Goal: Task Accomplishment & Management: Manage account settings

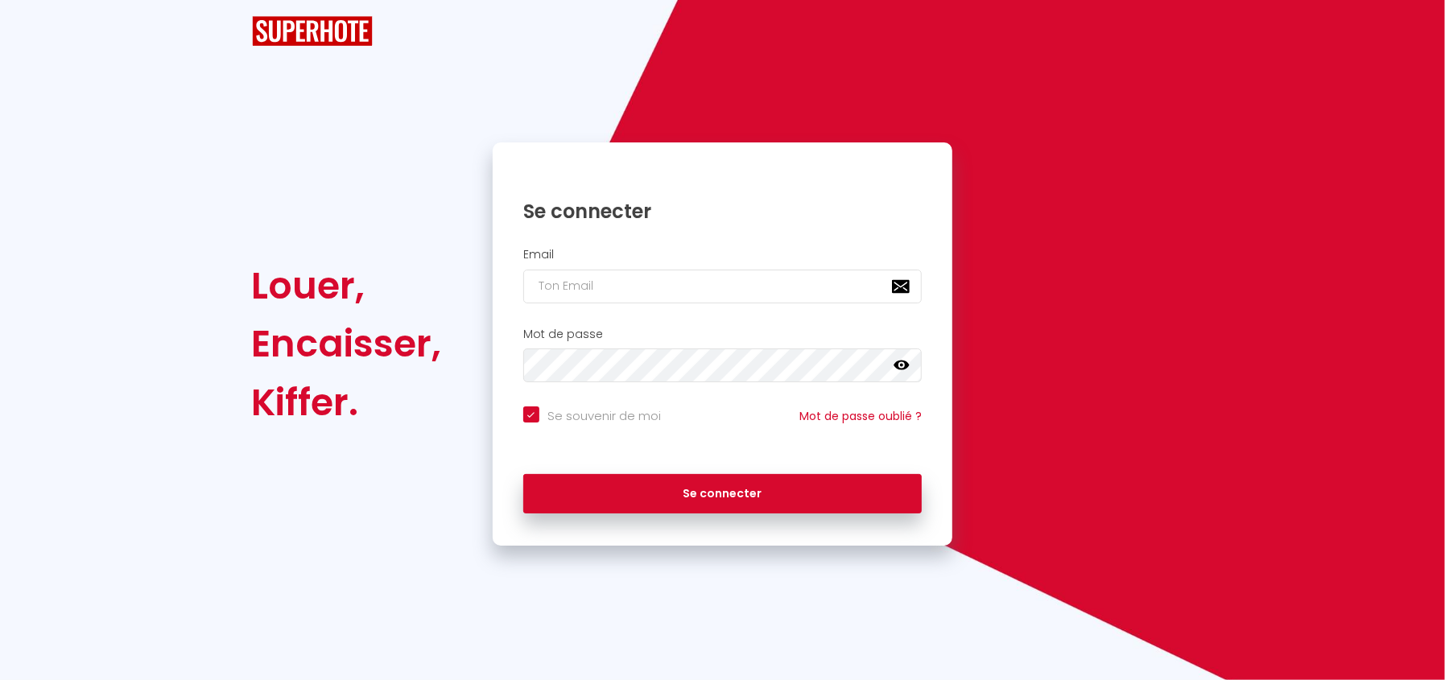
checkbox input "true"
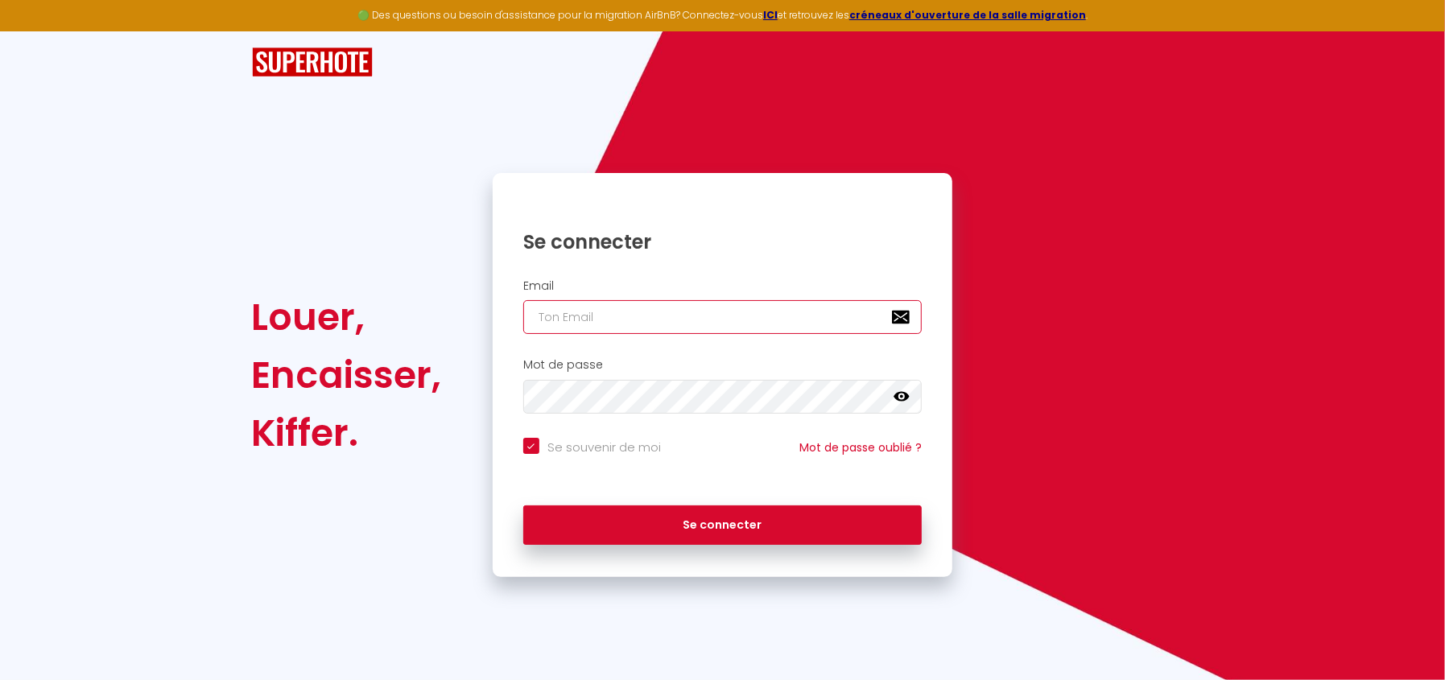
click at [655, 322] on input "email" at bounding box center [722, 317] width 399 height 34
type input "[EMAIL_ADDRESS][DOMAIN_NAME]"
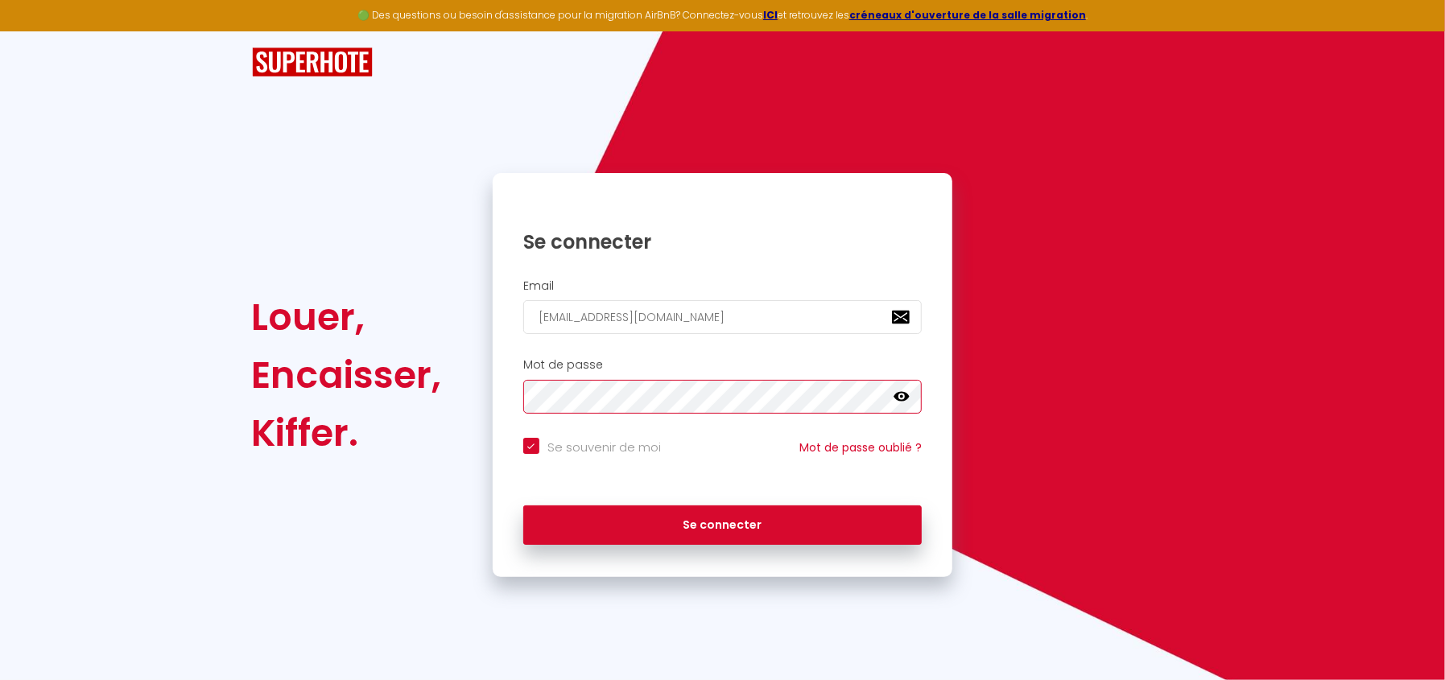
click at [523, 506] on button "Se connecter" at bounding box center [722, 526] width 399 height 40
checkbox input "true"
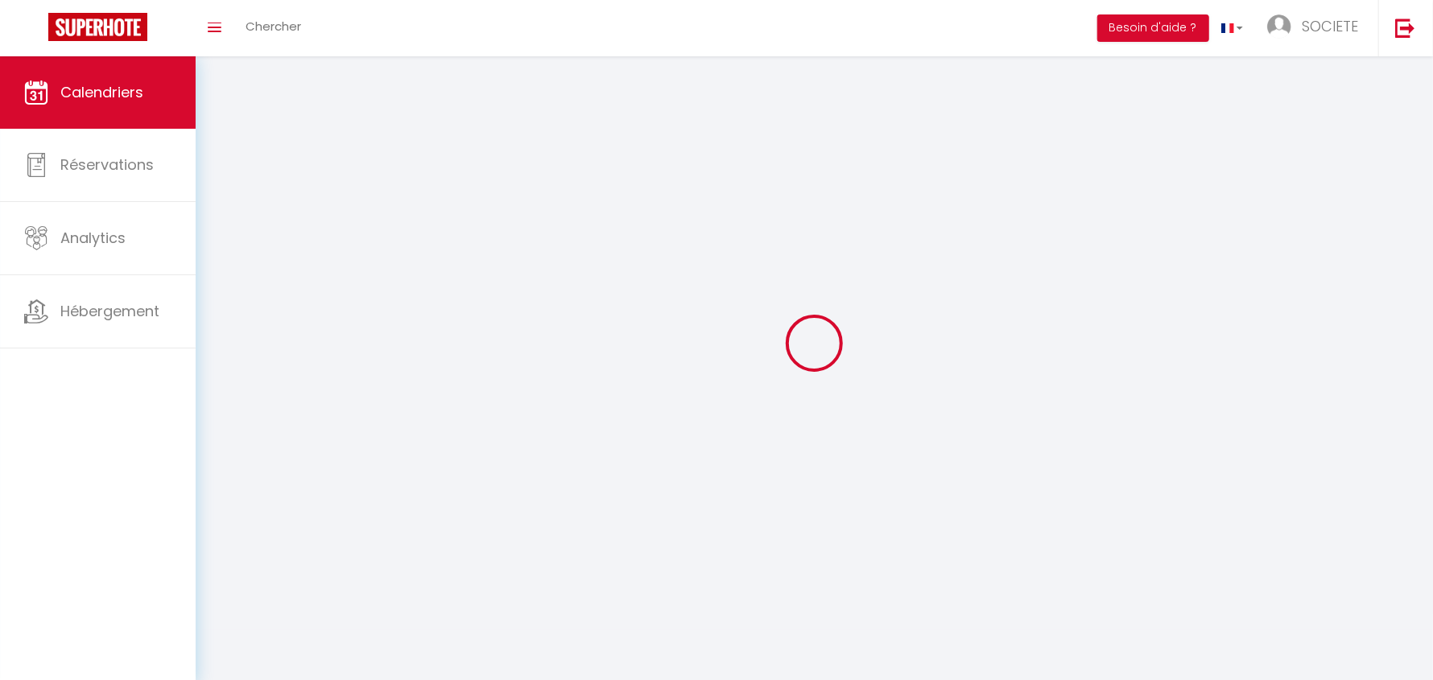
select select
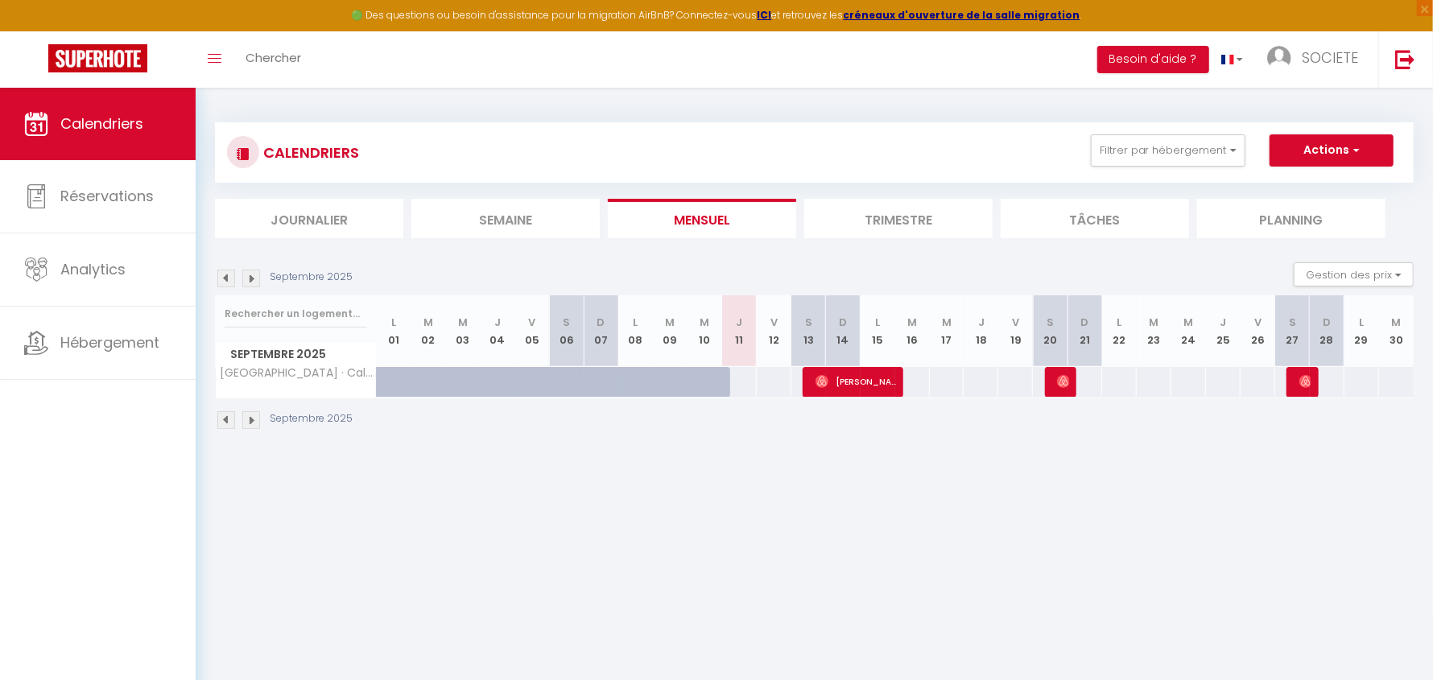
select select
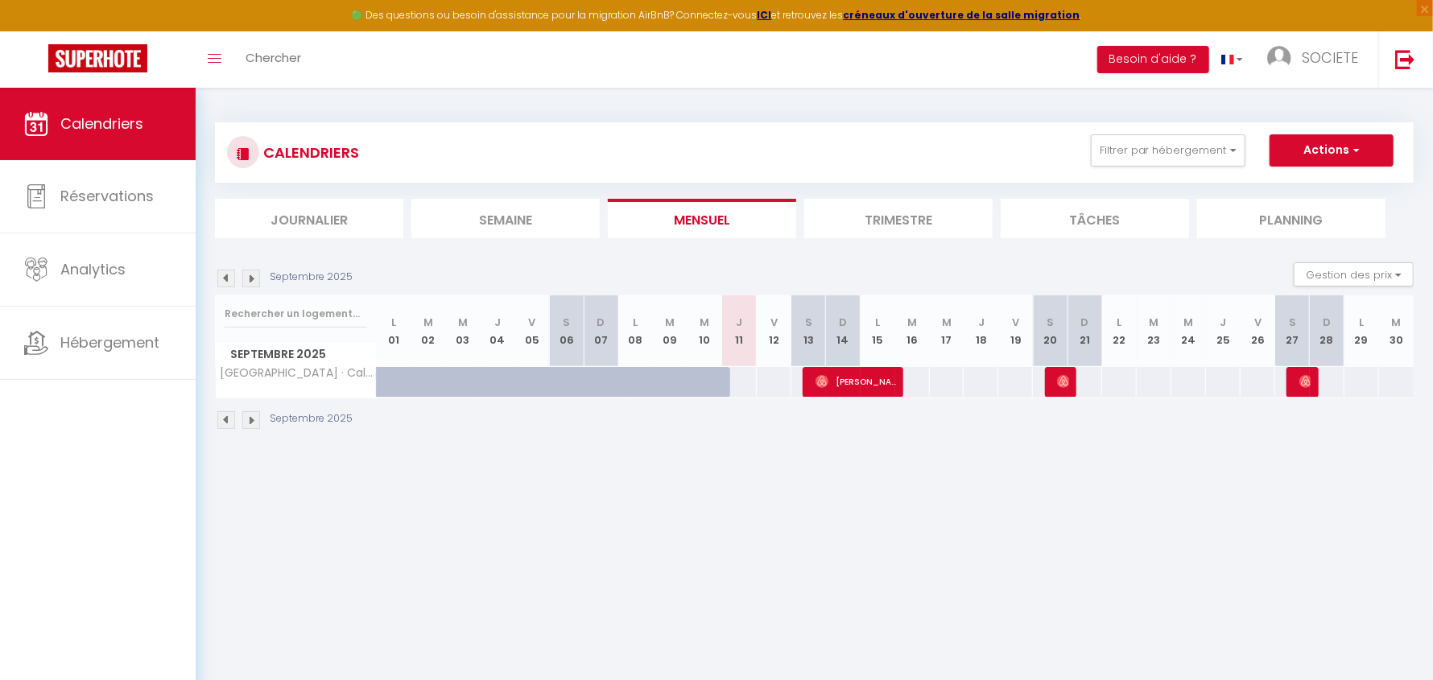
select select
click at [1057, 382] on img at bounding box center [1063, 381] width 13 height 13
select select "OK"
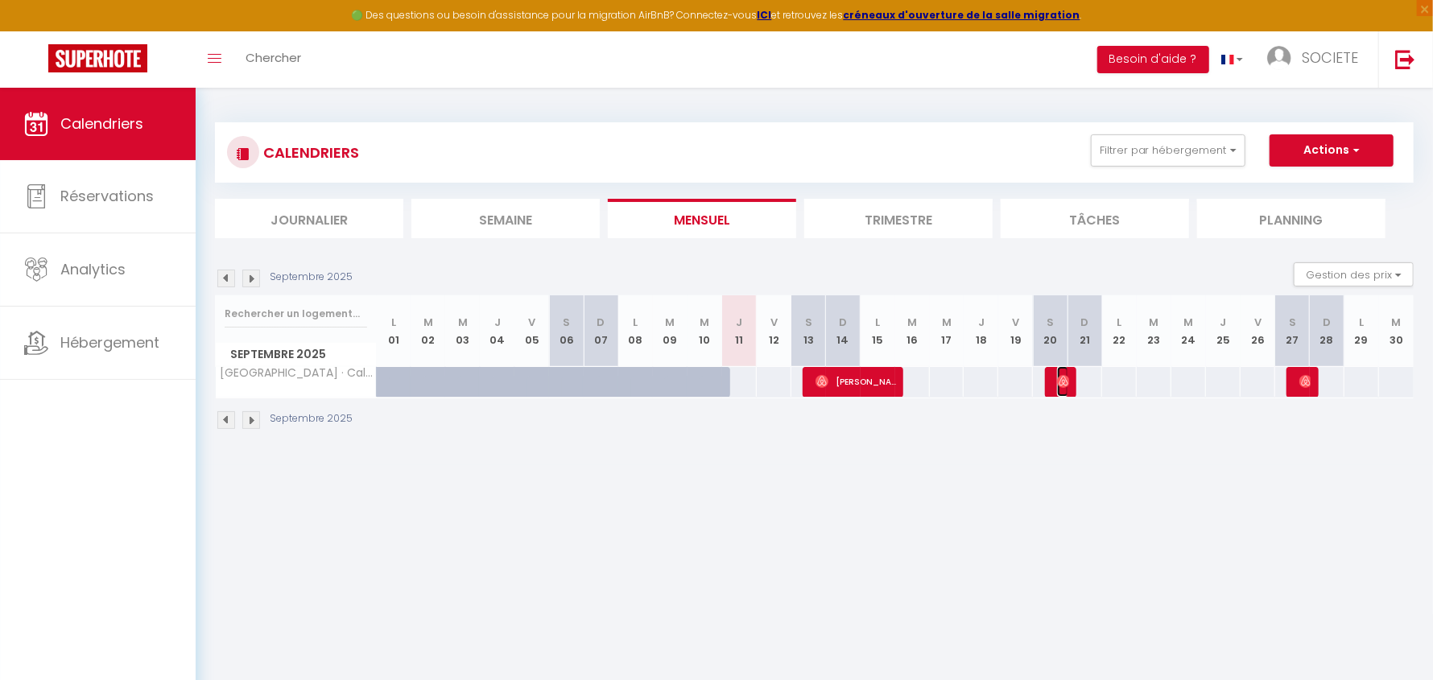
select select "0"
select select "1"
select select
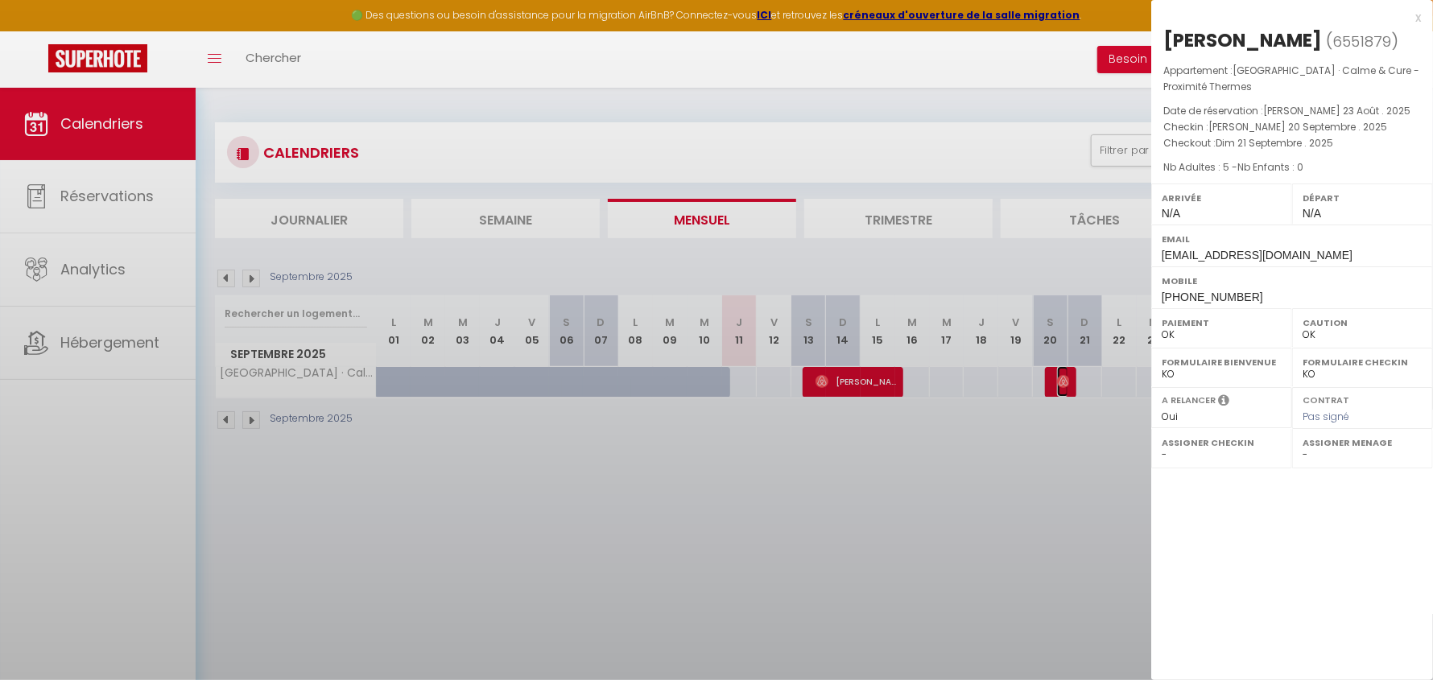
select select "21030"
select select "30918"
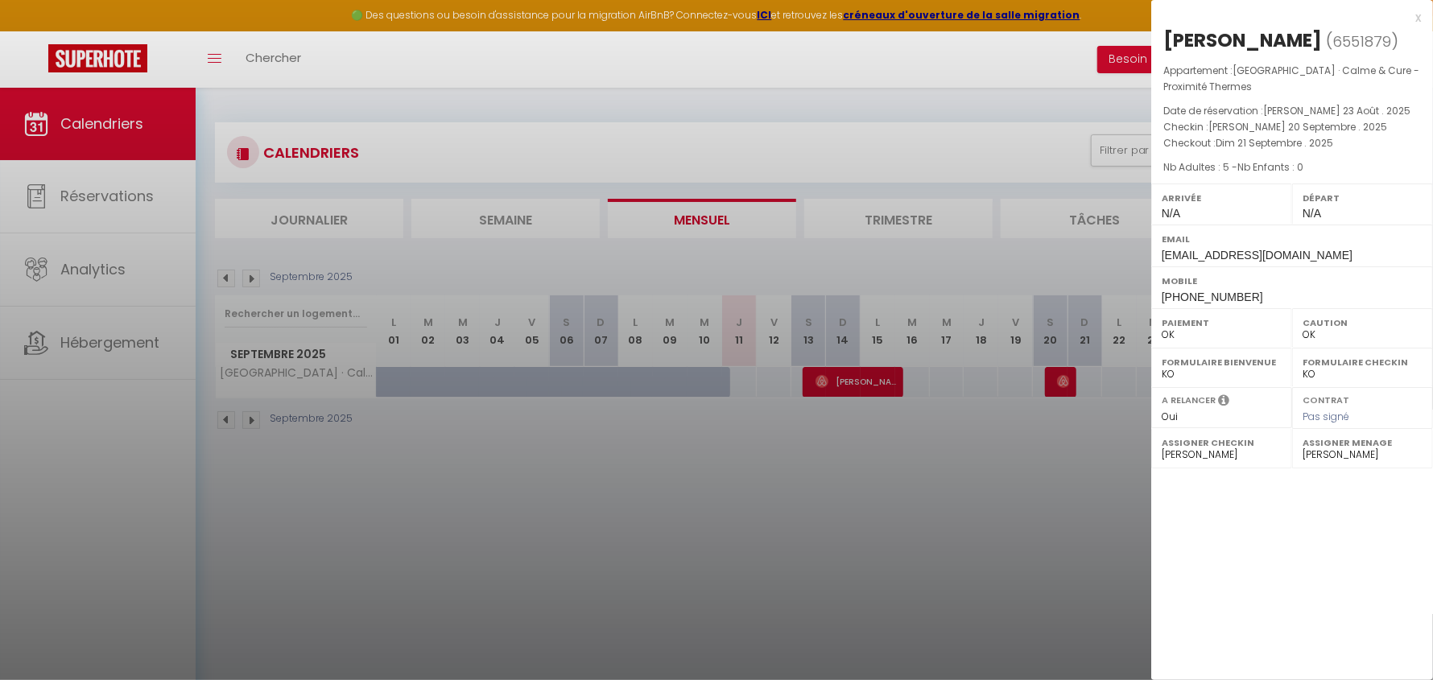
click at [1080, 421] on div at bounding box center [716, 340] width 1433 height 680
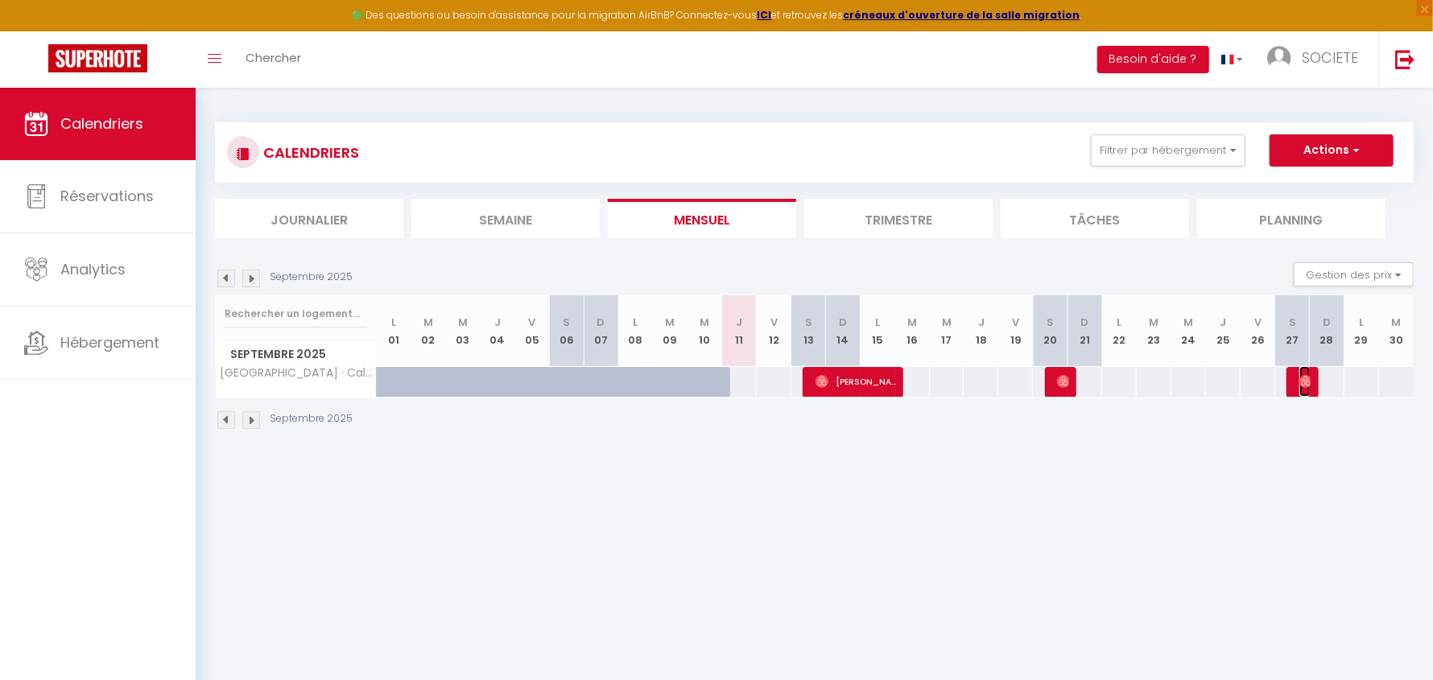
click at [1299, 382] on img at bounding box center [1305, 381] width 13 height 13
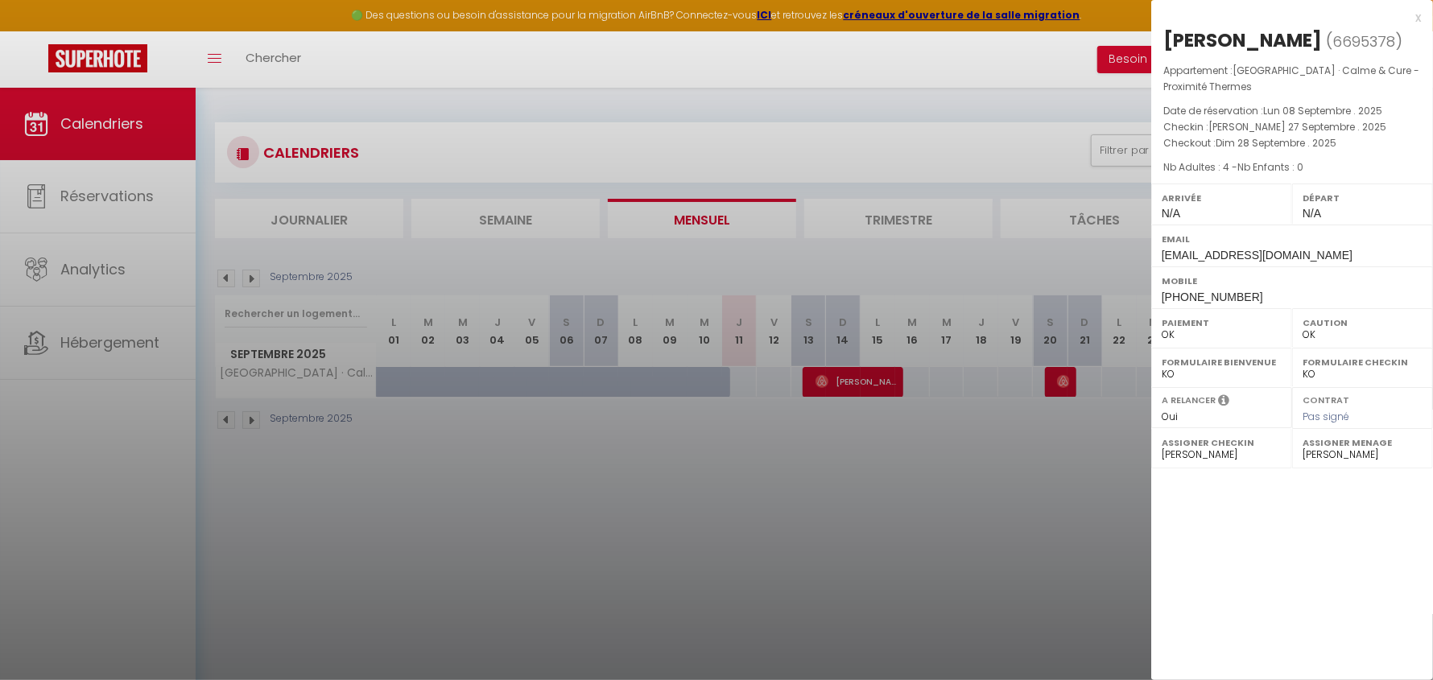
click at [1091, 442] on div at bounding box center [716, 340] width 1433 height 680
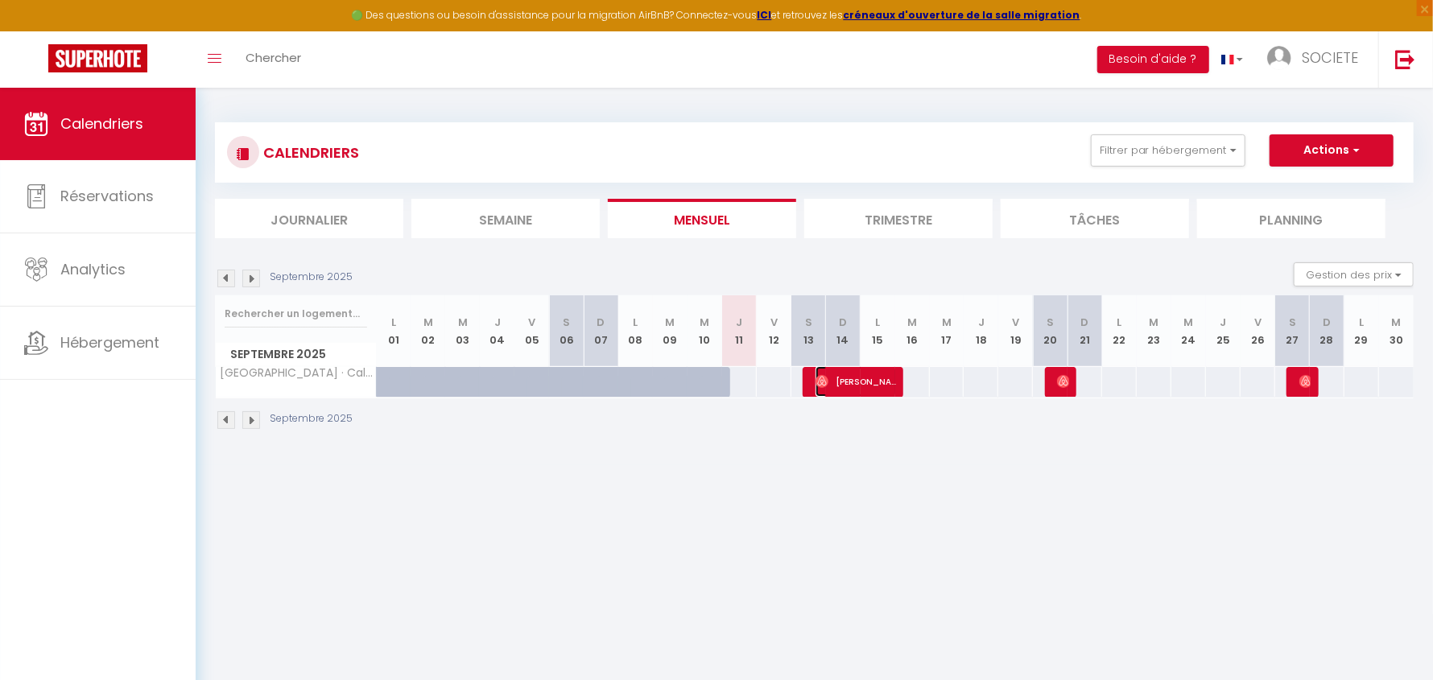
click at [875, 382] on span "[PERSON_NAME]" at bounding box center [856, 381] width 81 height 31
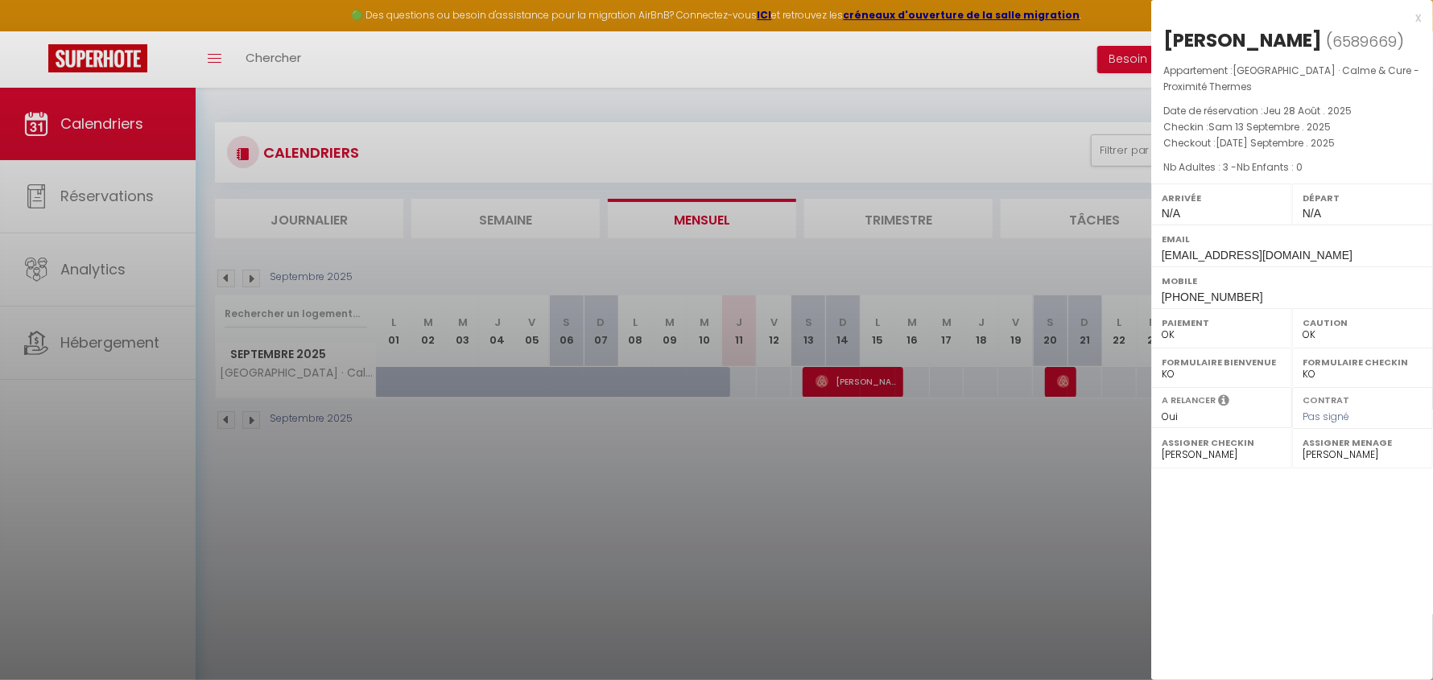
click at [897, 444] on div at bounding box center [716, 340] width 1433 height 680
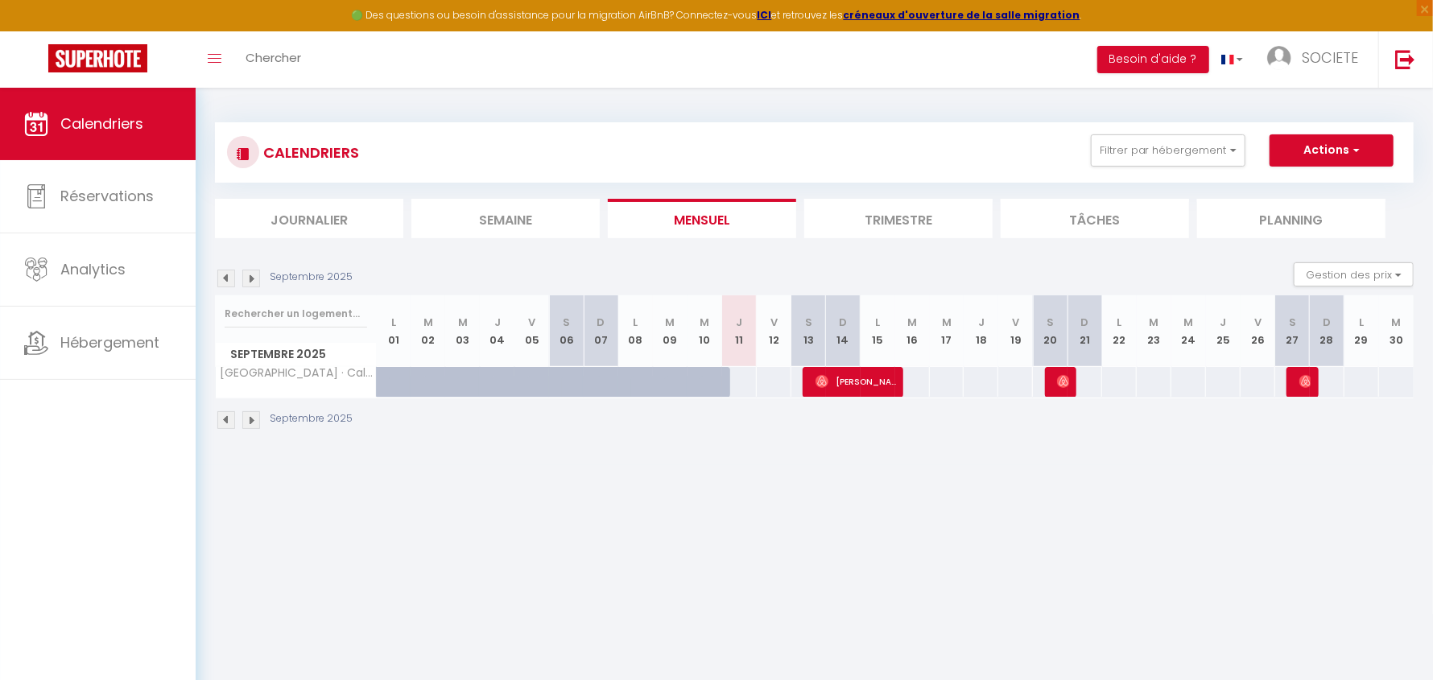
click at [254, 274] on img at bounding box center [251, 279] width 18 height 18
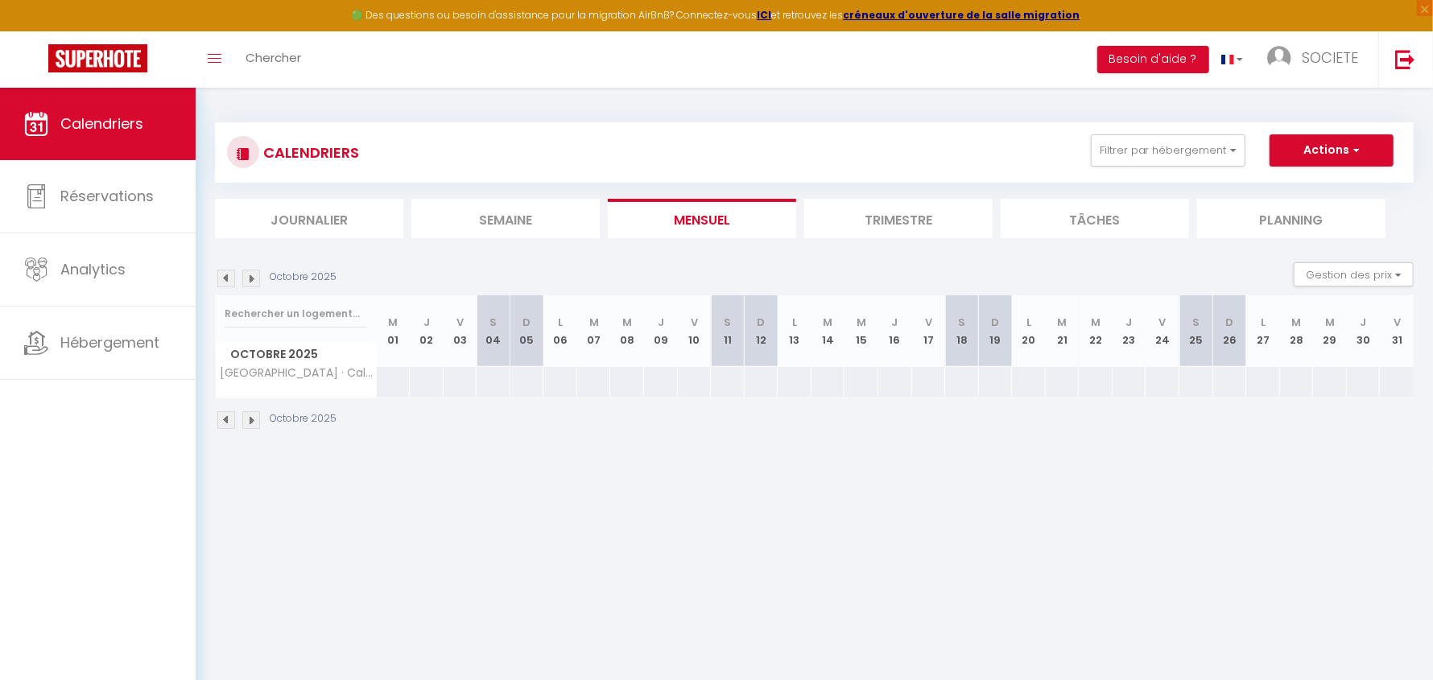
click at [228, 274] on img at bounding box center [226, 279] width 18 height 18
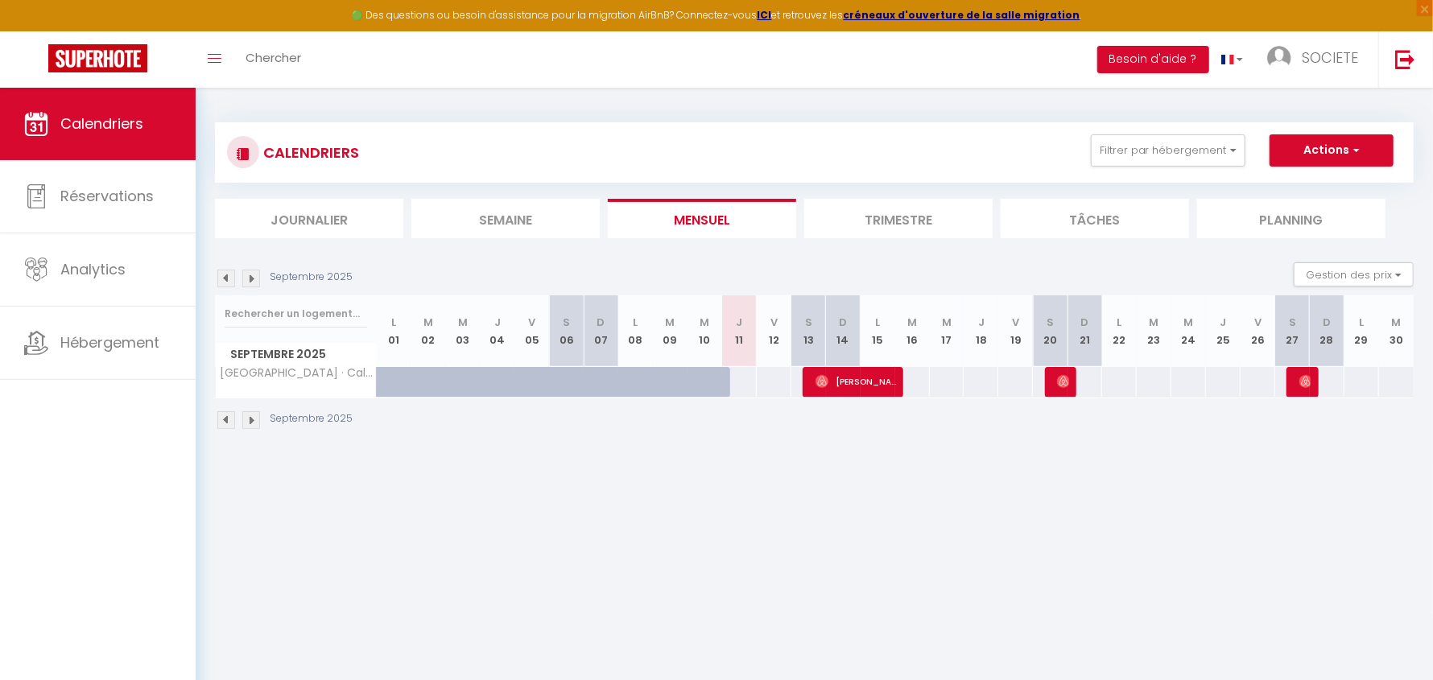
click at [230, 283] on img at bounding box center [226, 279] width 18 height 18
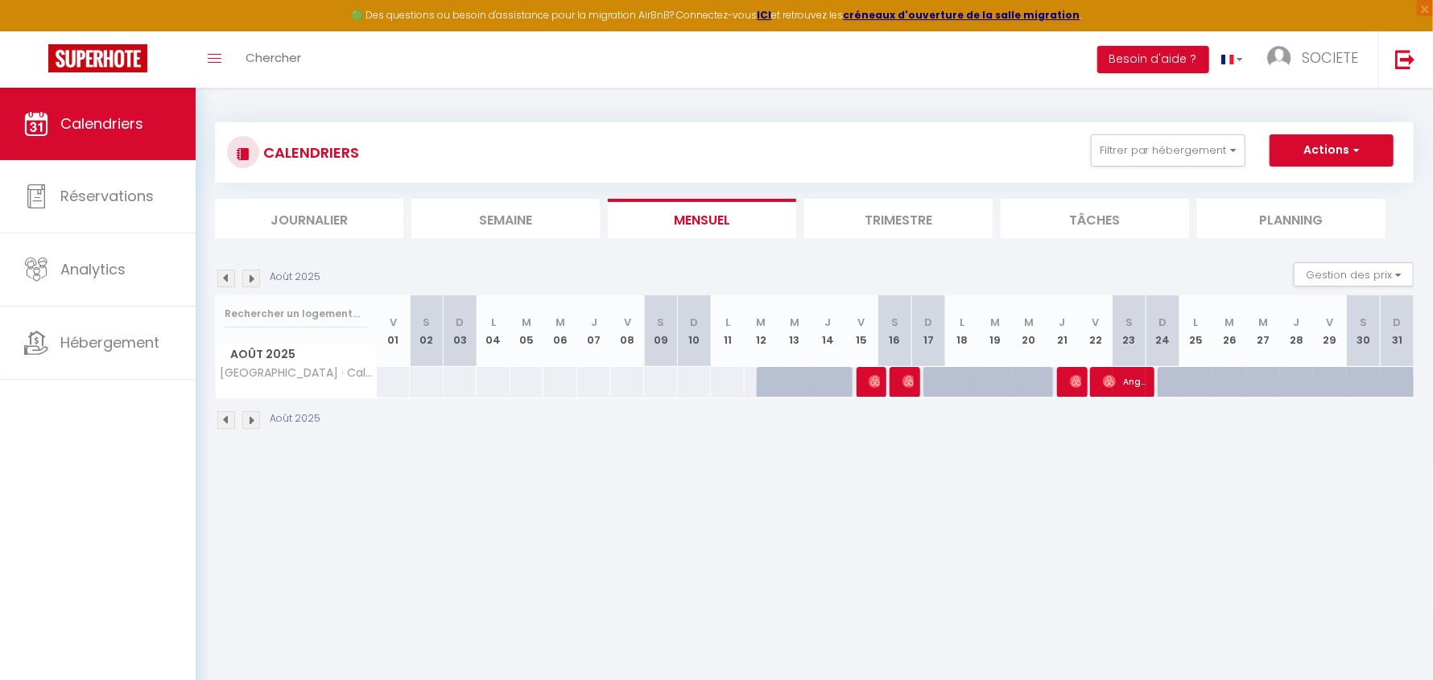
click at [221, 281] on img at bounding box center [226, 279] width 18 height 18
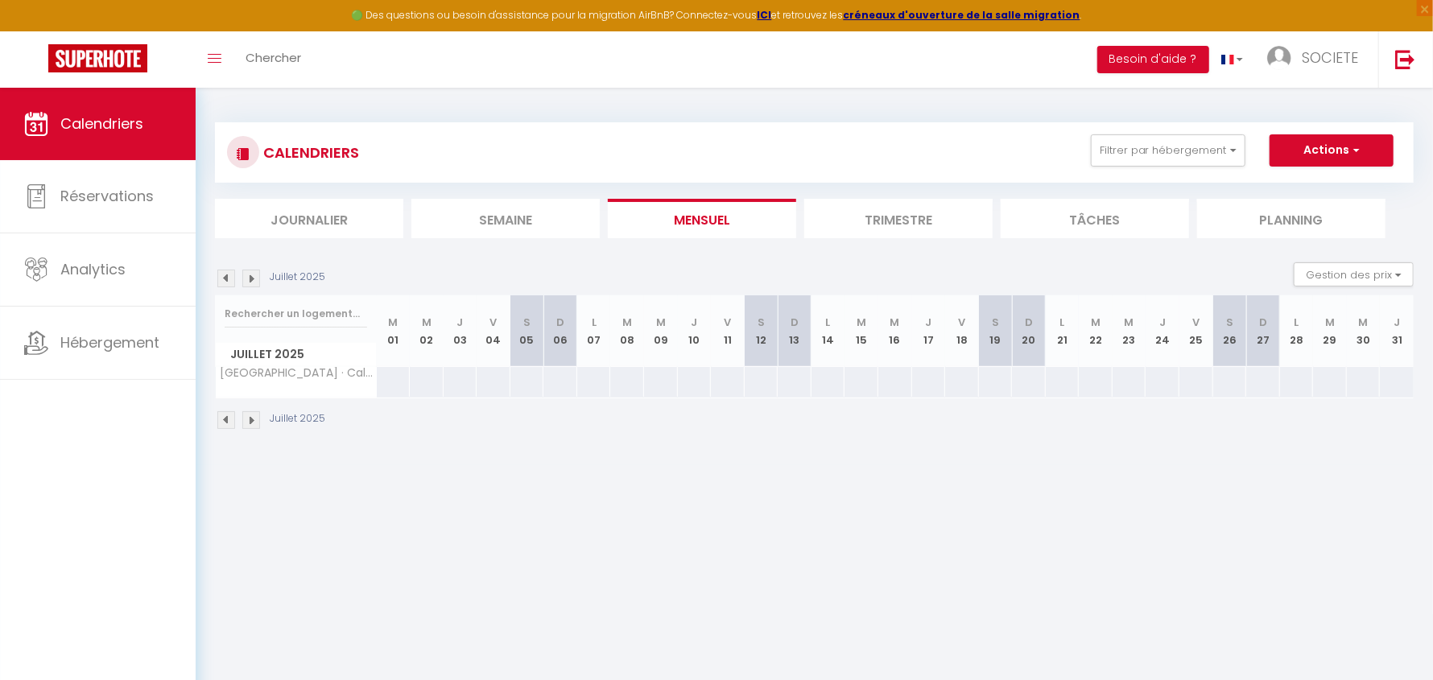
click at [260, 281] on div "Juillet 2025" at bounding box center [272, 279] width 115 height 18
click at [255, 282] on img at bounding box center [251, 279] width 18 height 18
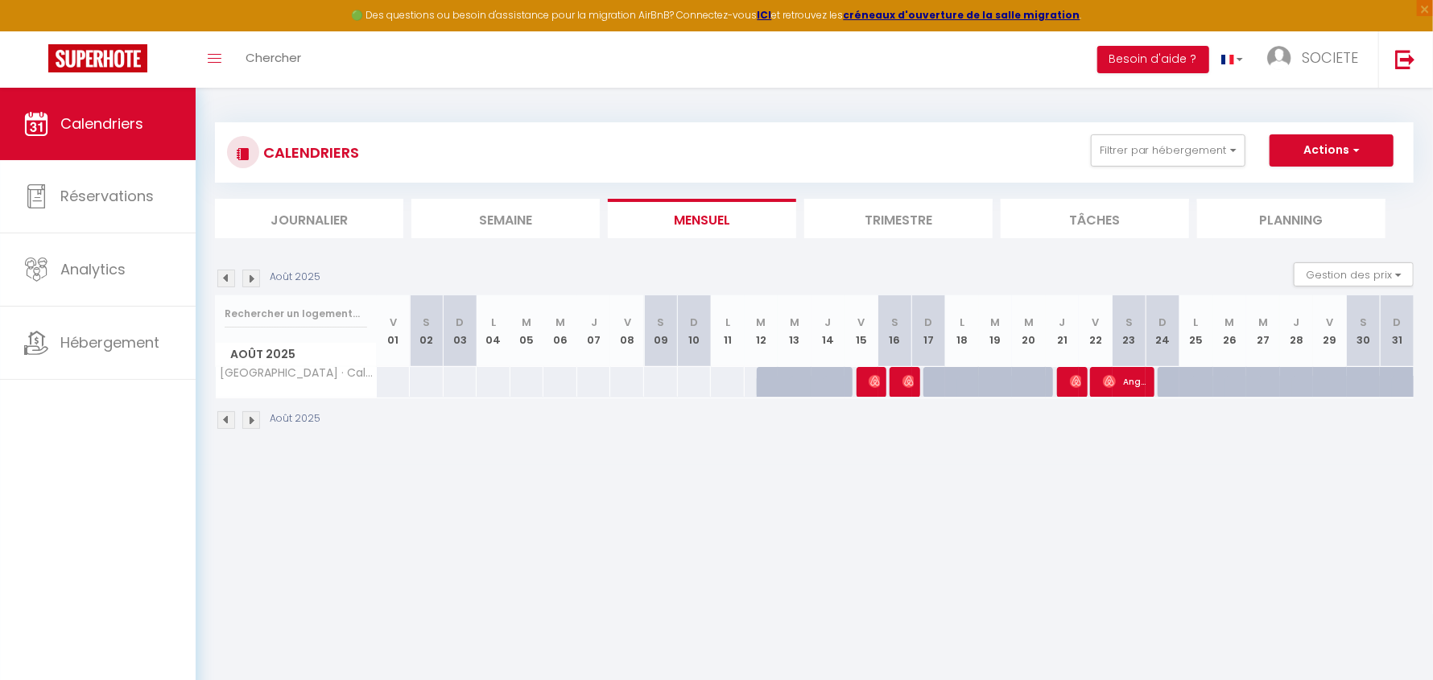
click at [255, 282] on img at bounding box center [251, 279] width 18 height 18
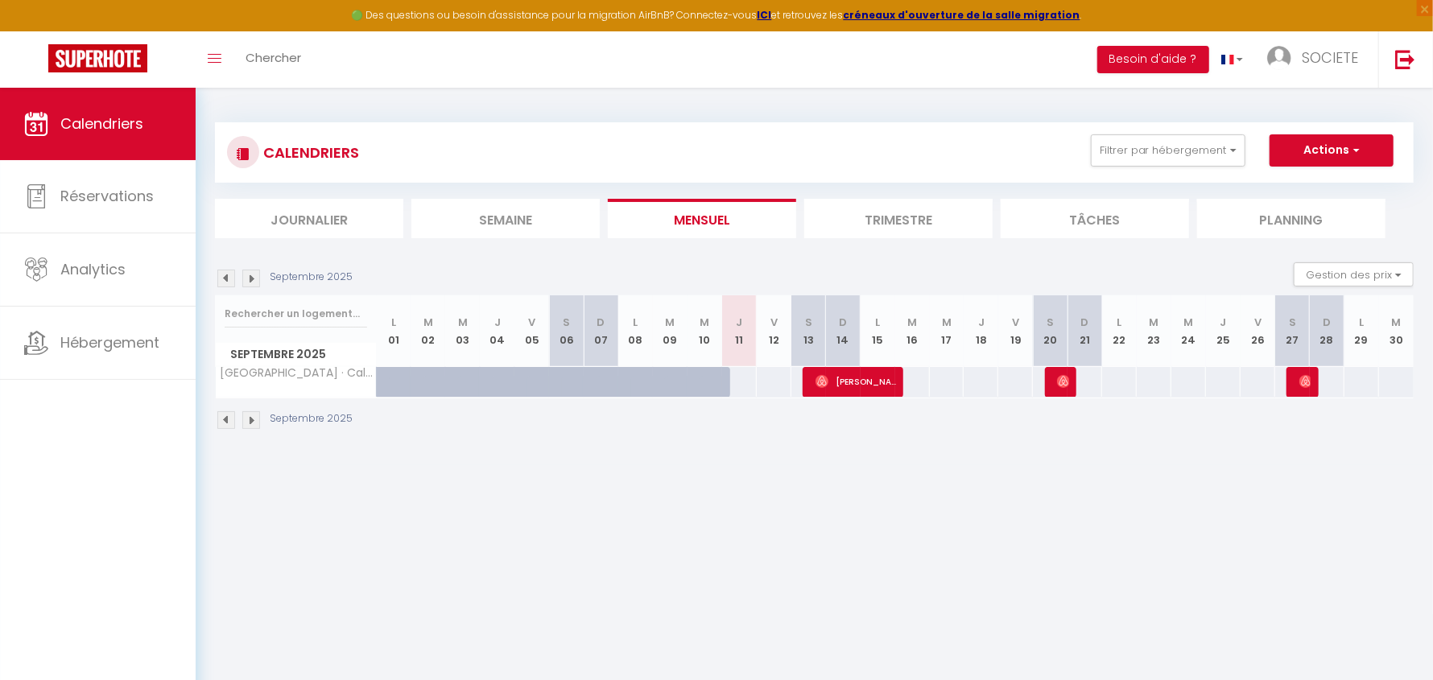
click at [221, 280] on img at bounding box center [226, 279] width 18 height 18
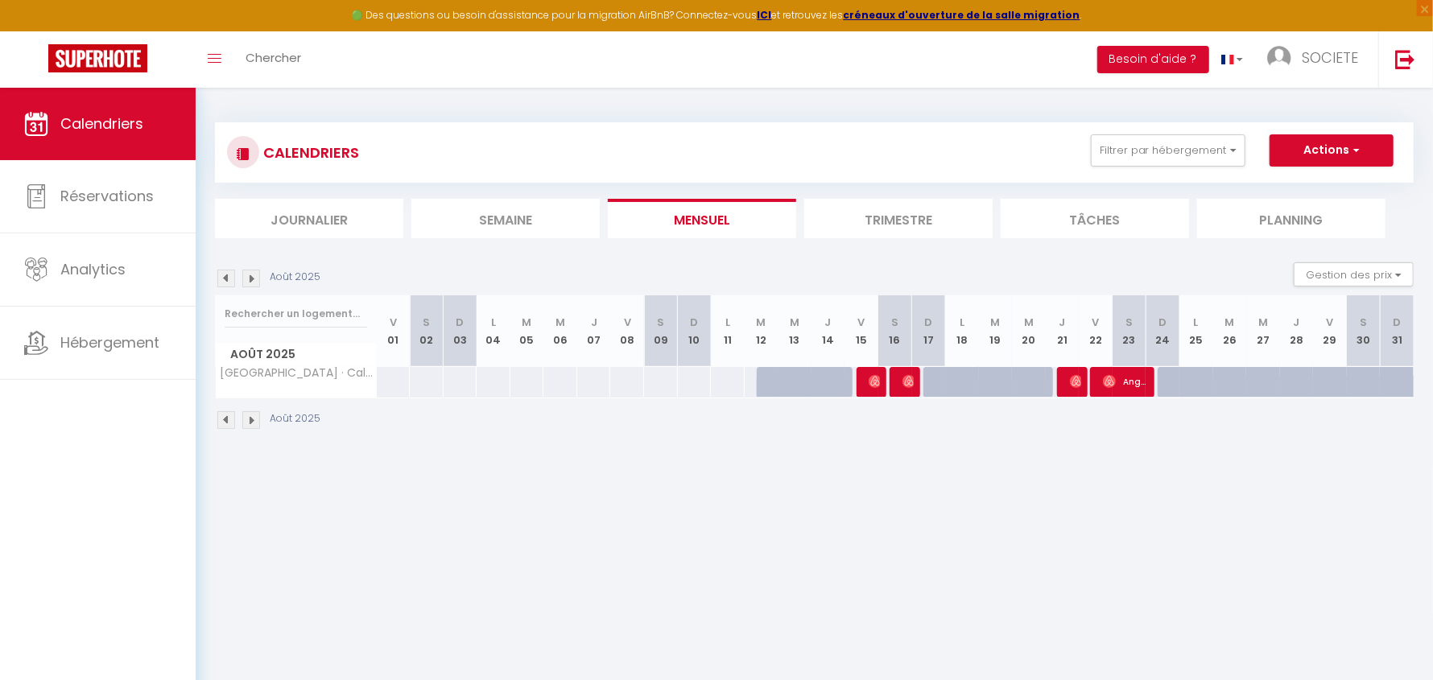
click at [253, 277] on img at bounding box center [251, 279] width 18 height 18
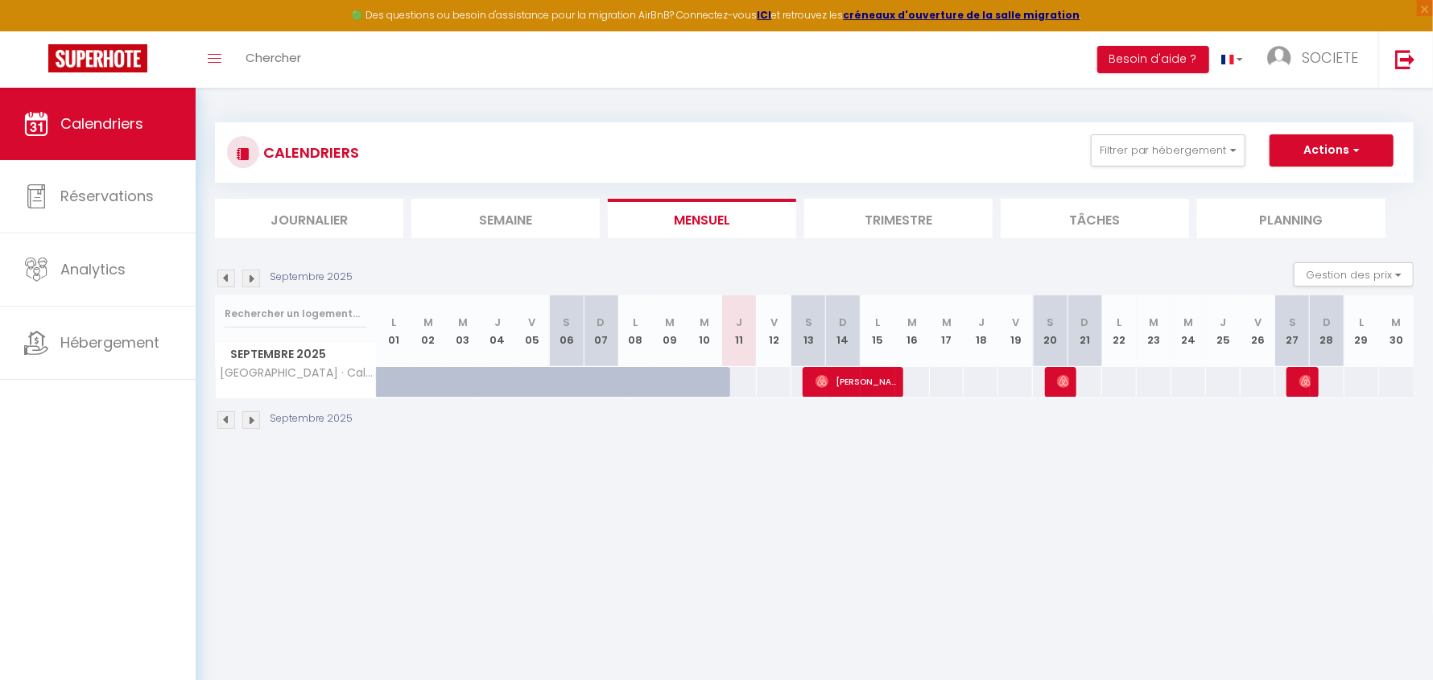
click at [255, 289] on div "Septembre 2025 Gestion des prix Nb Nuits minimum Règles Disponibilité" at bounding box center [814, 278] width 1199 height 33
click at [255, 280] on img at bounding box center [251, 279] width 18 height 18
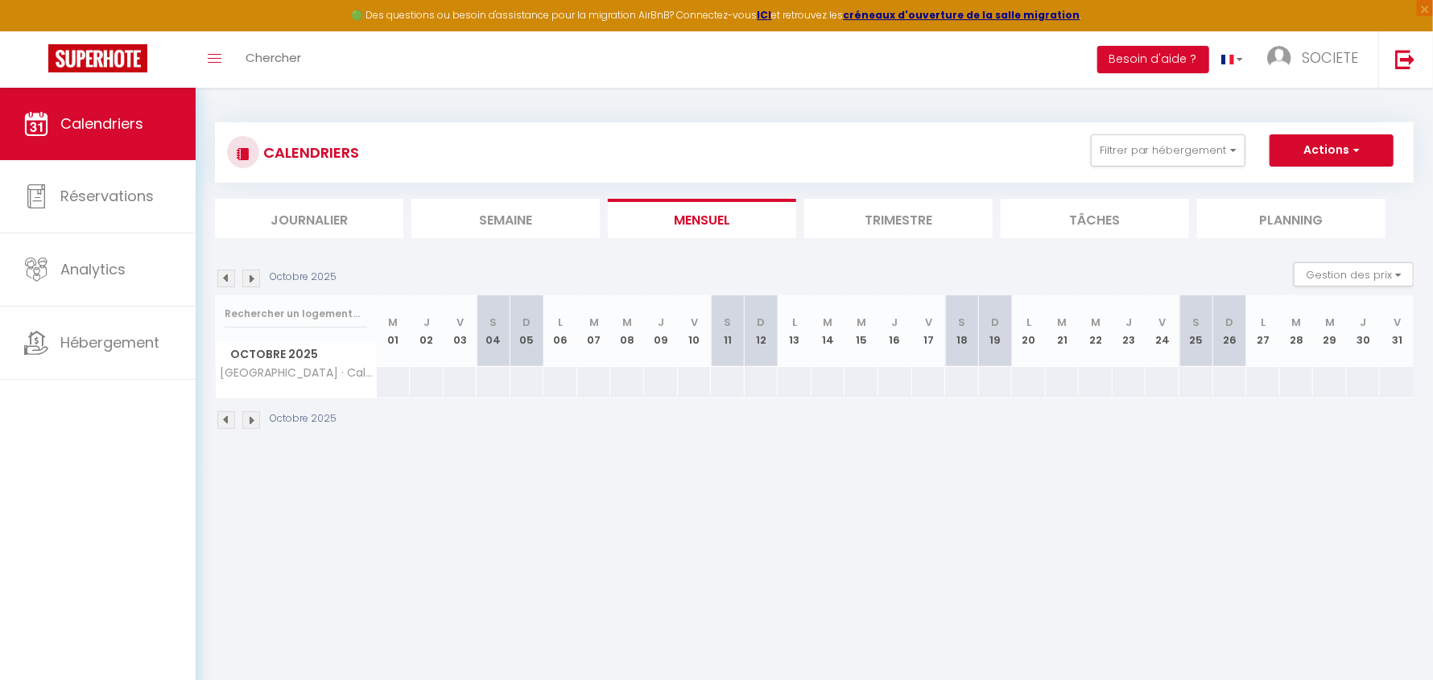
click at [247, 278] on img at bounding box center [251, 279] width 18 height 18
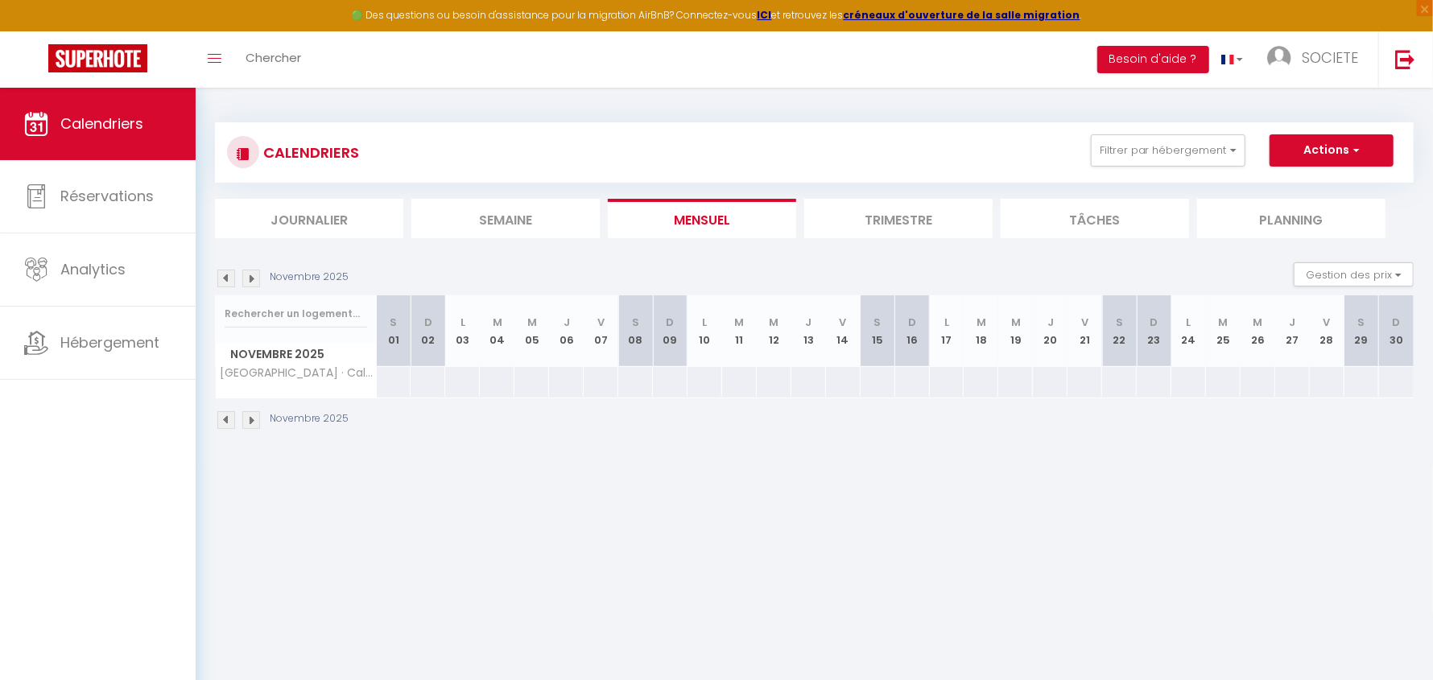
click at [228, 279] on img at bounding box center [226, 279] width 18 height 18
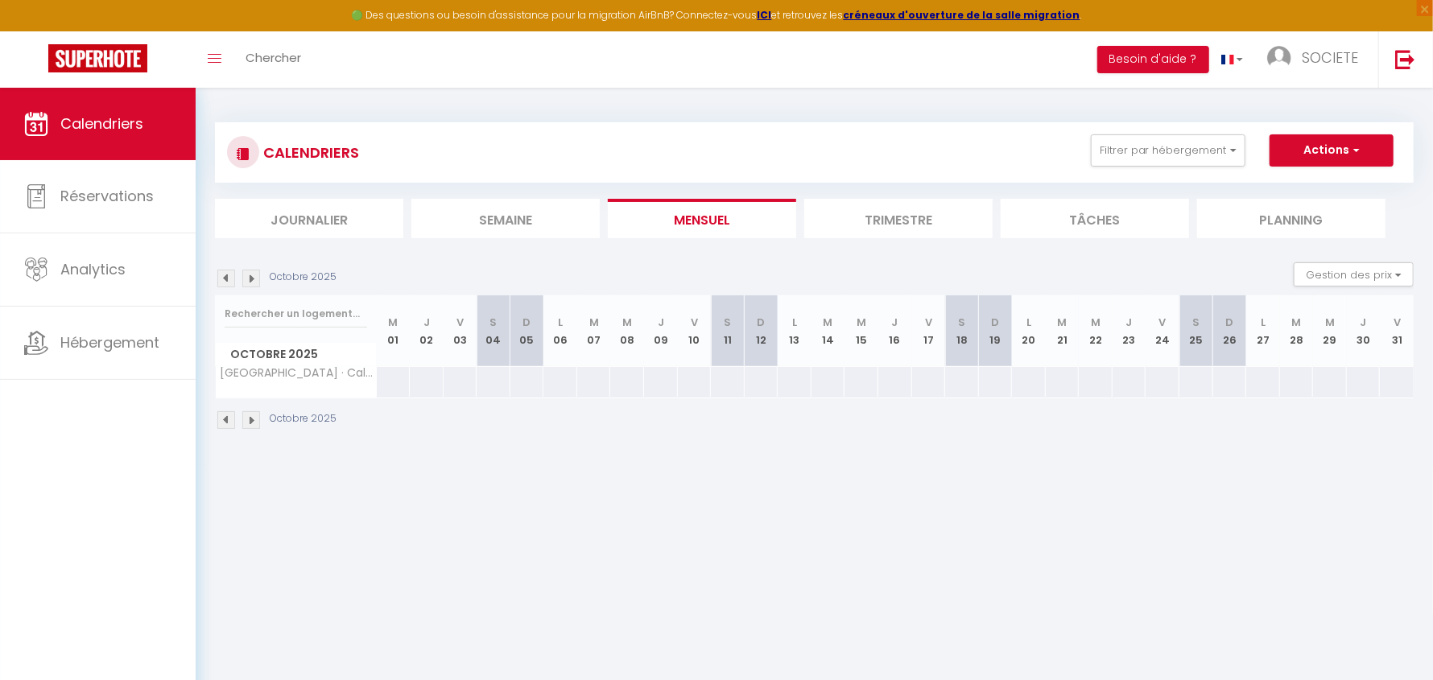
click at [225, 278] on img at bounding box center [226, 279] width 18 height 18
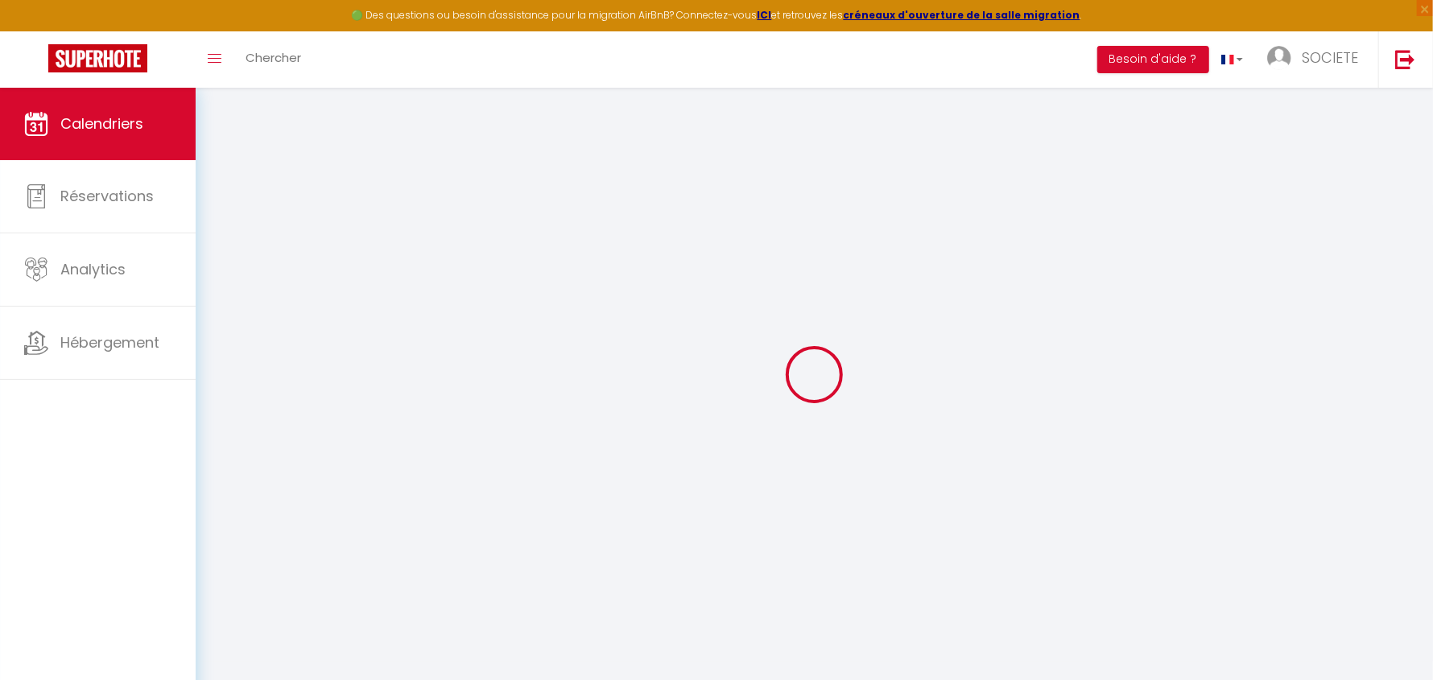
select select "0"
select select "21030"
select select "30918"
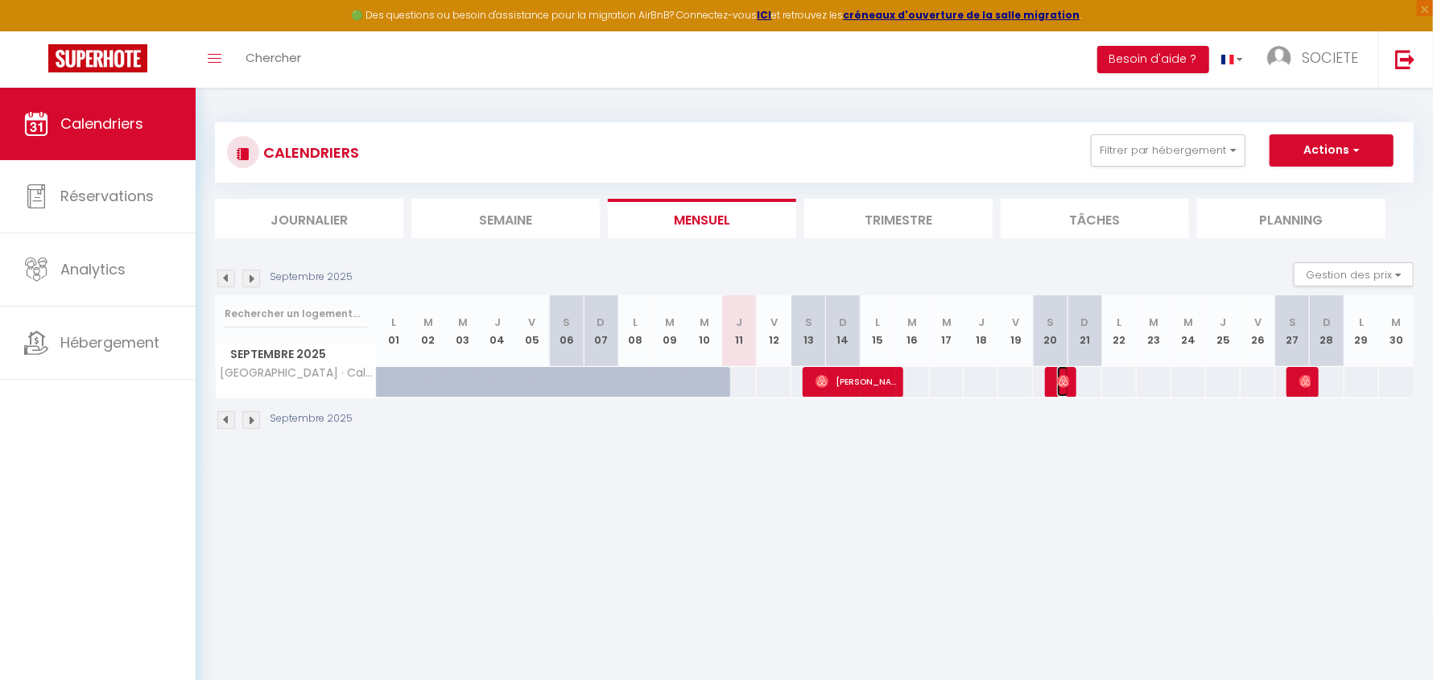
click at [1062, 379] on img at bounding box center [1063, 381] width 13 height 13
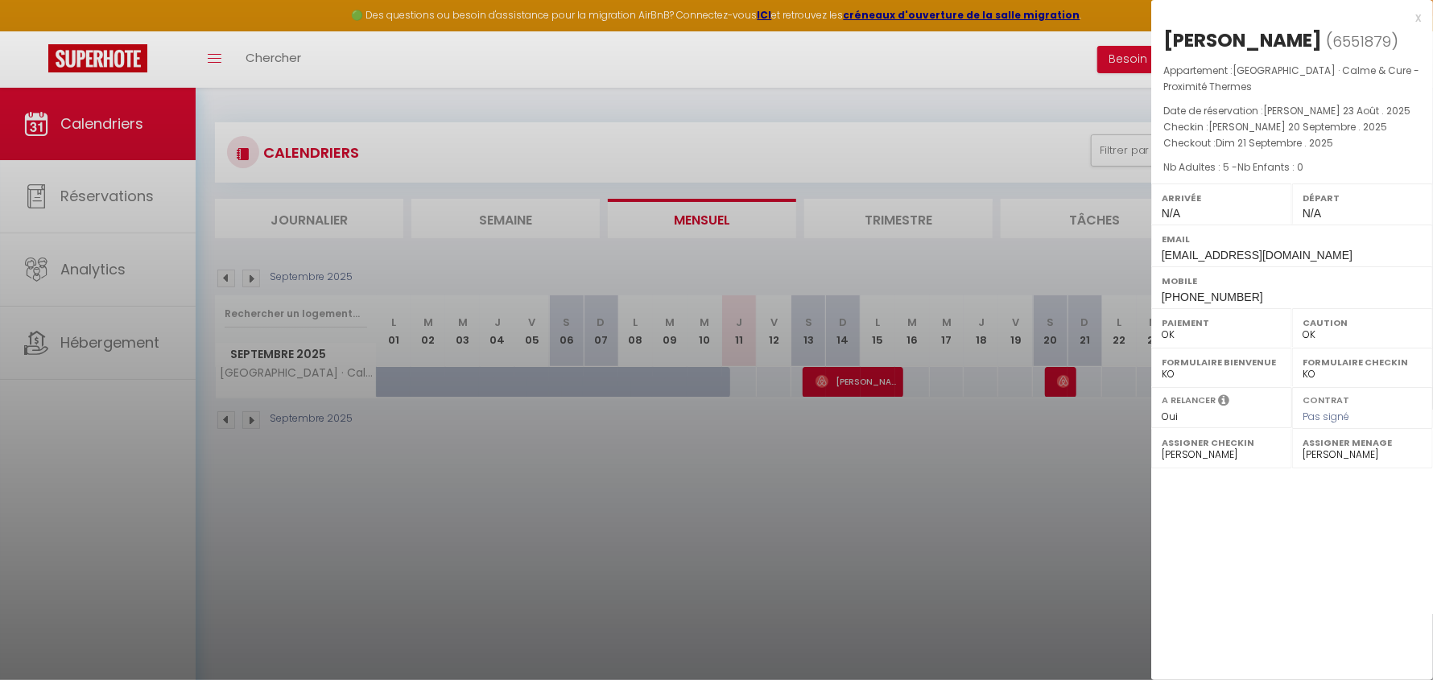
drag, startPoint x: 1034, startPoint y: 504, endPoint x: 1117, endPoint y: 457, distance: 95.2
click at [1035, 504] on div at bounding box center [716, 340] width 1433 height 680
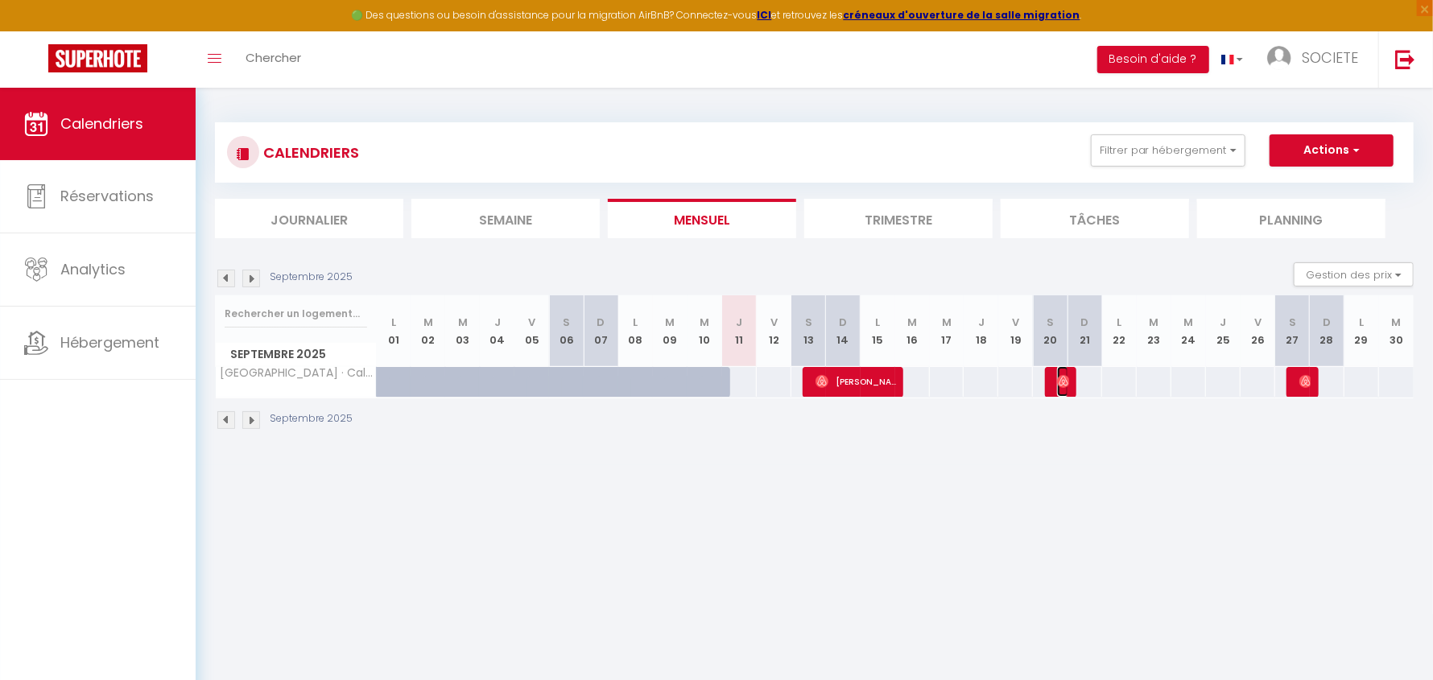
click at [1059, 384] on img at bounding box center [1063, 381] width 13 height 13
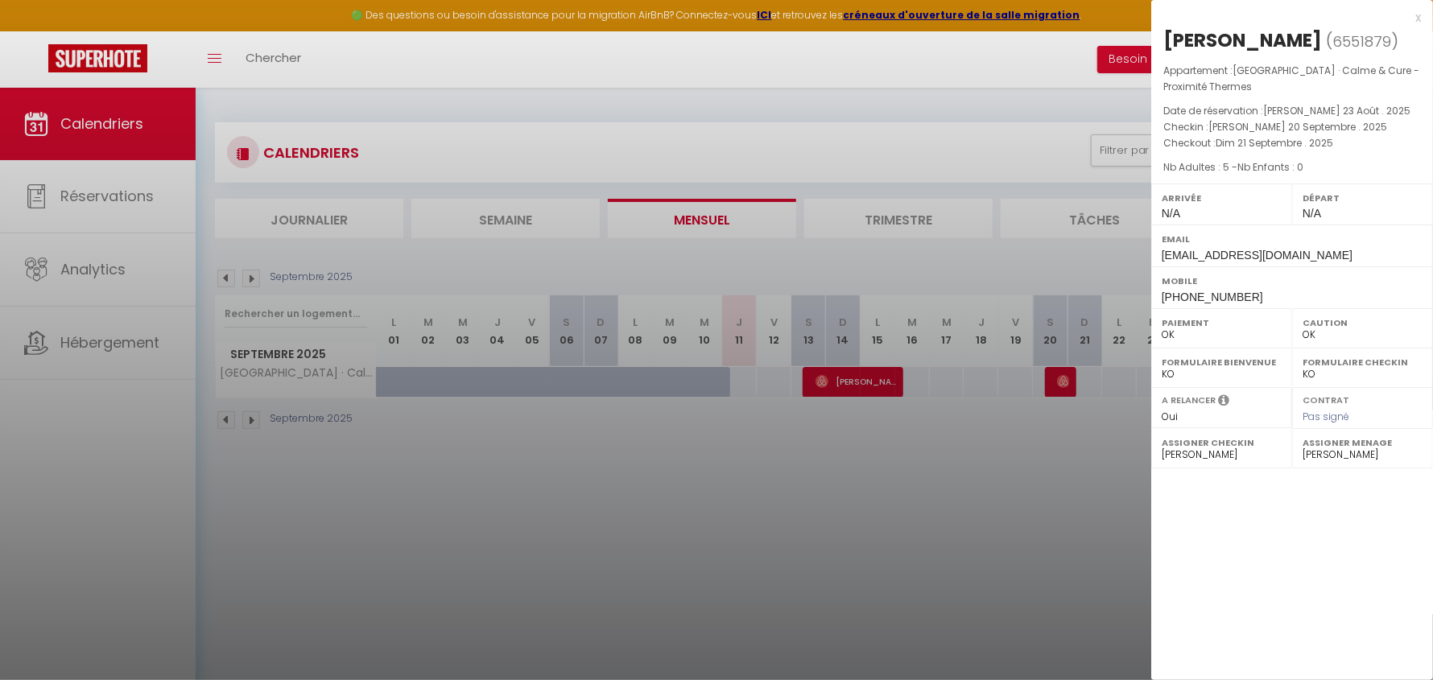
click at [968, 396] on div at bounding box center [716, 340] width 1433 height 680
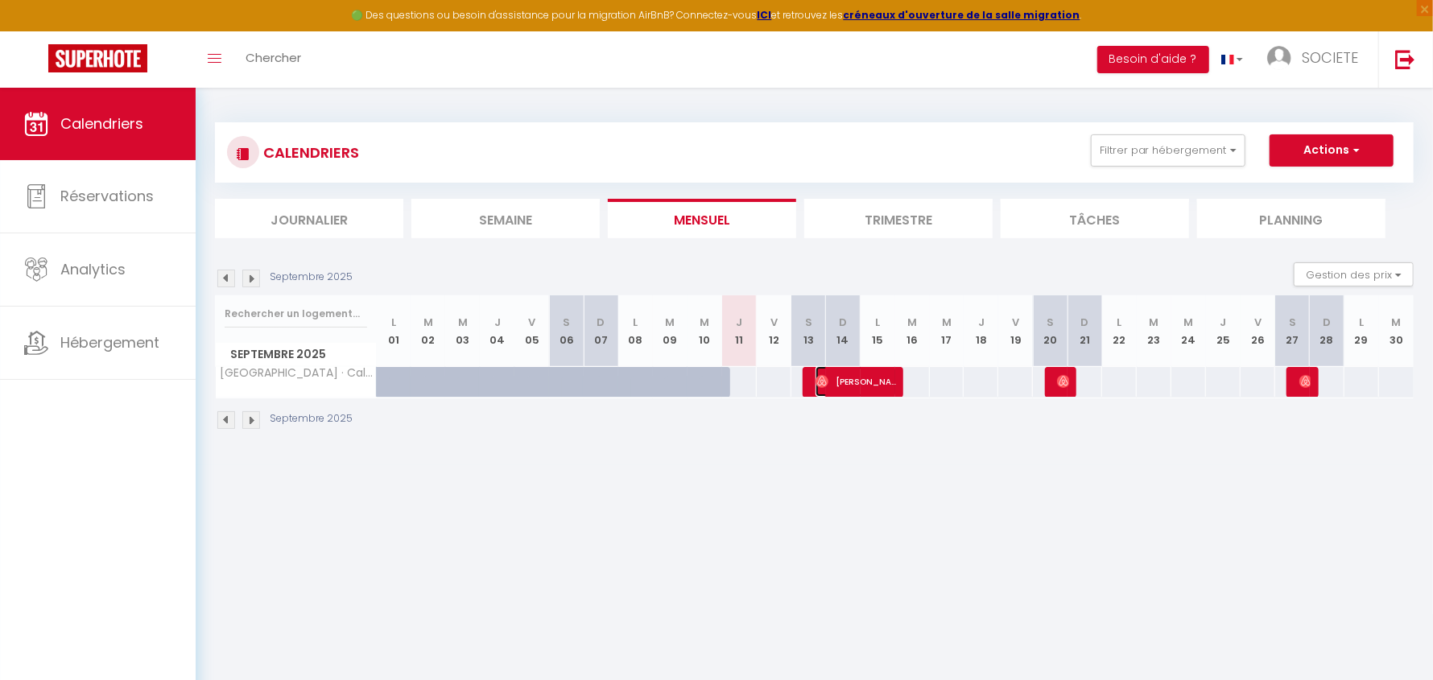
click at [886, 374] on span "[PERSON_NAME]" at bounding box center [856, 381] width 81 height 31
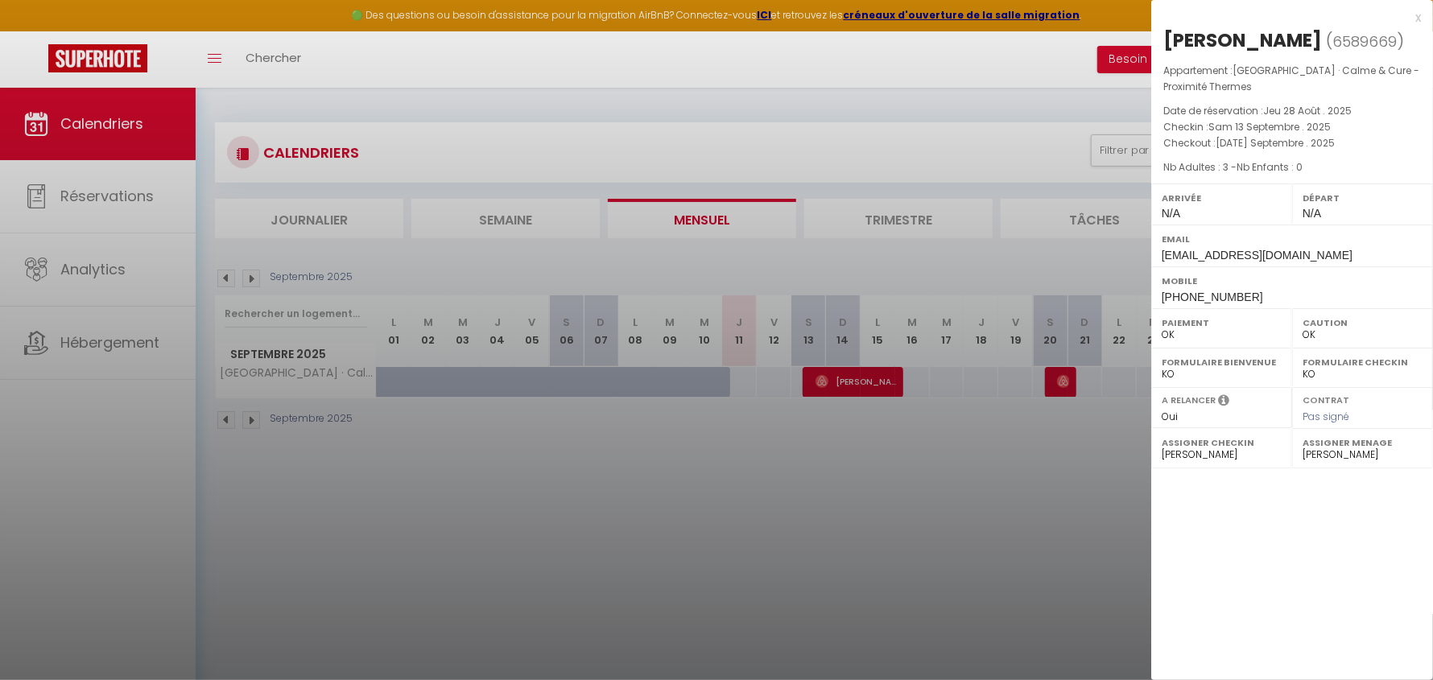
click at [1078, 485] on div at bounding box center [716, 340] width 1433 height 680
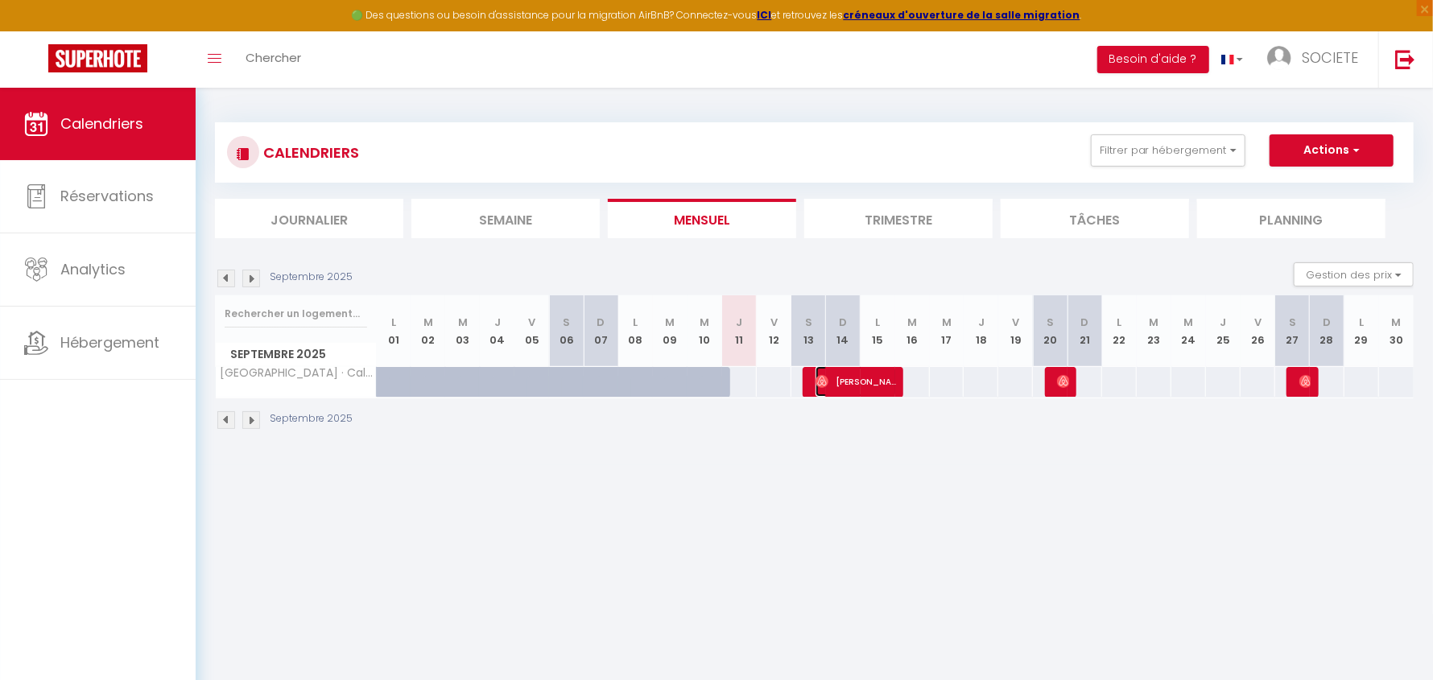
click at [857, 385] on span "[PERSON_NAME]" at bounding box center [856, 381] width 81 height 31
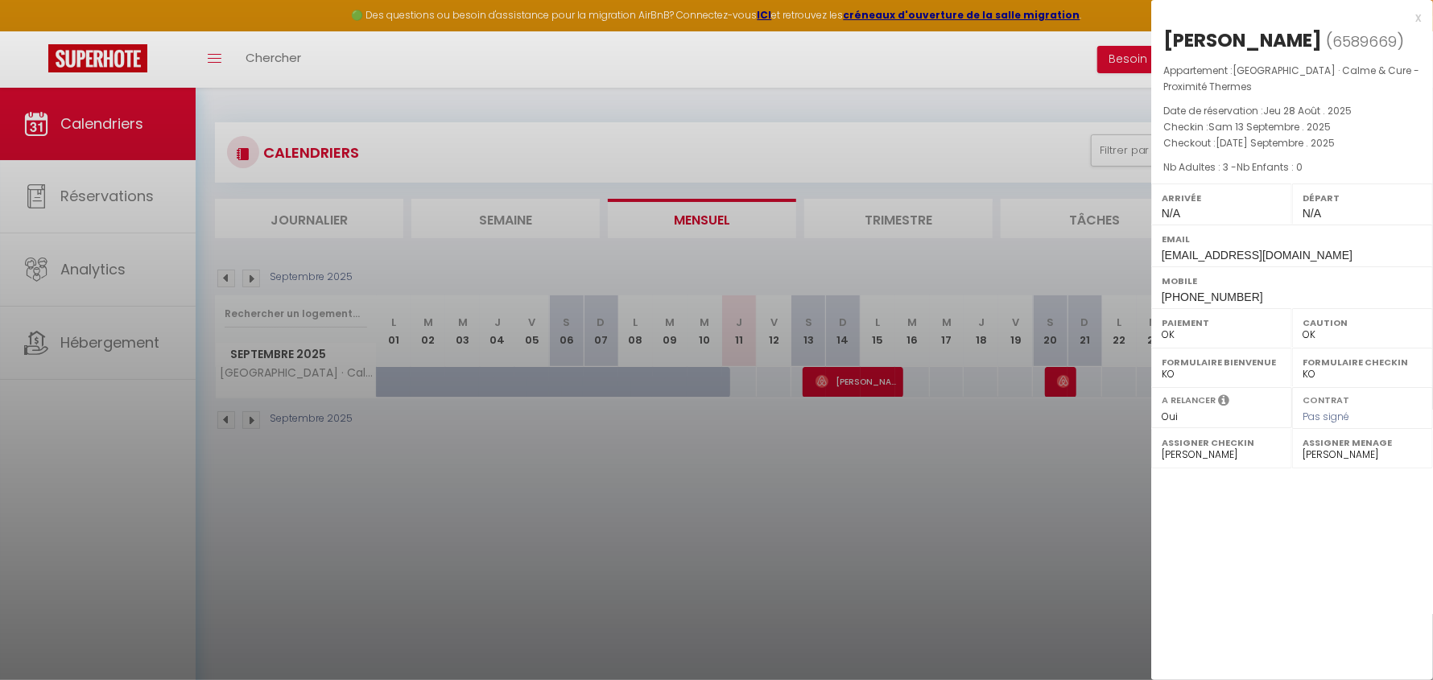
click at [1010, 481] on div at bounding box center [716, 340] width 1433 height 680
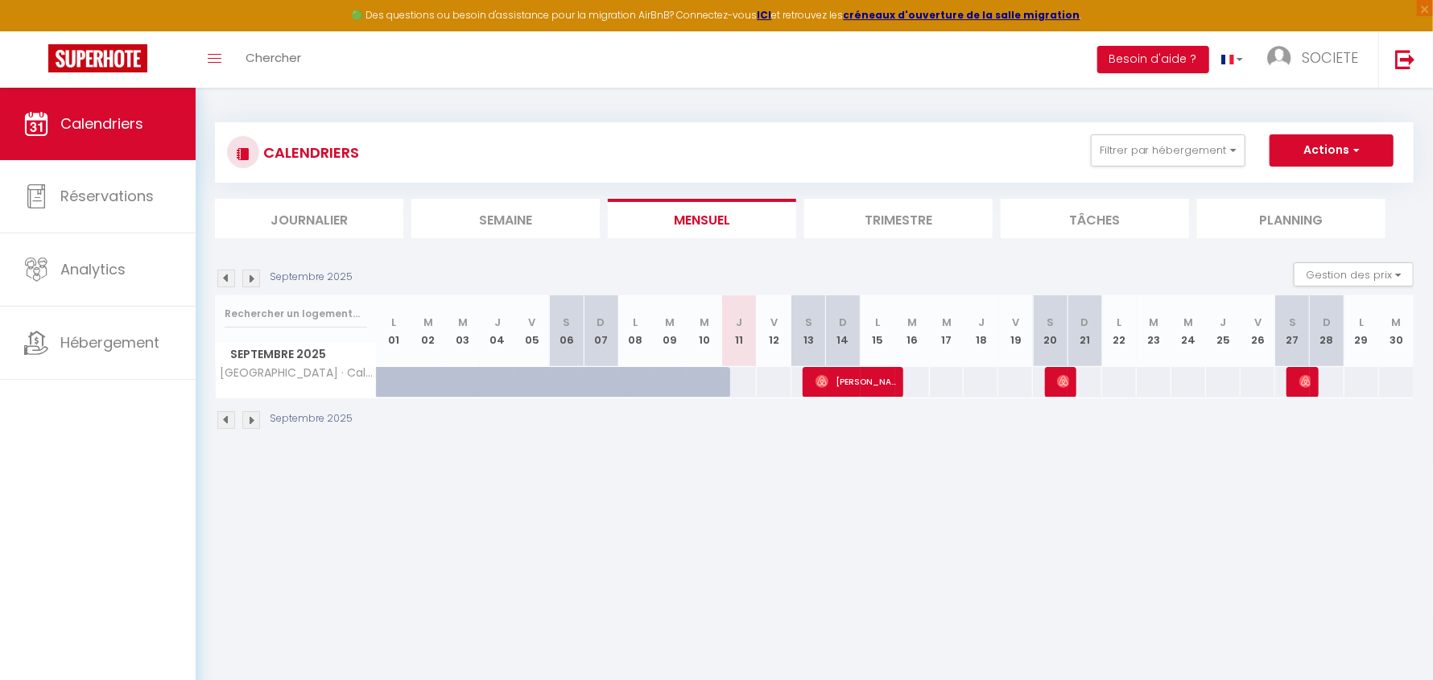
click at [1051, 388] on div at bounding box center [1062, 382] width 35 height 31
click at [1059, 380] on img at bounding box center [1063, 381] width 13 height 13
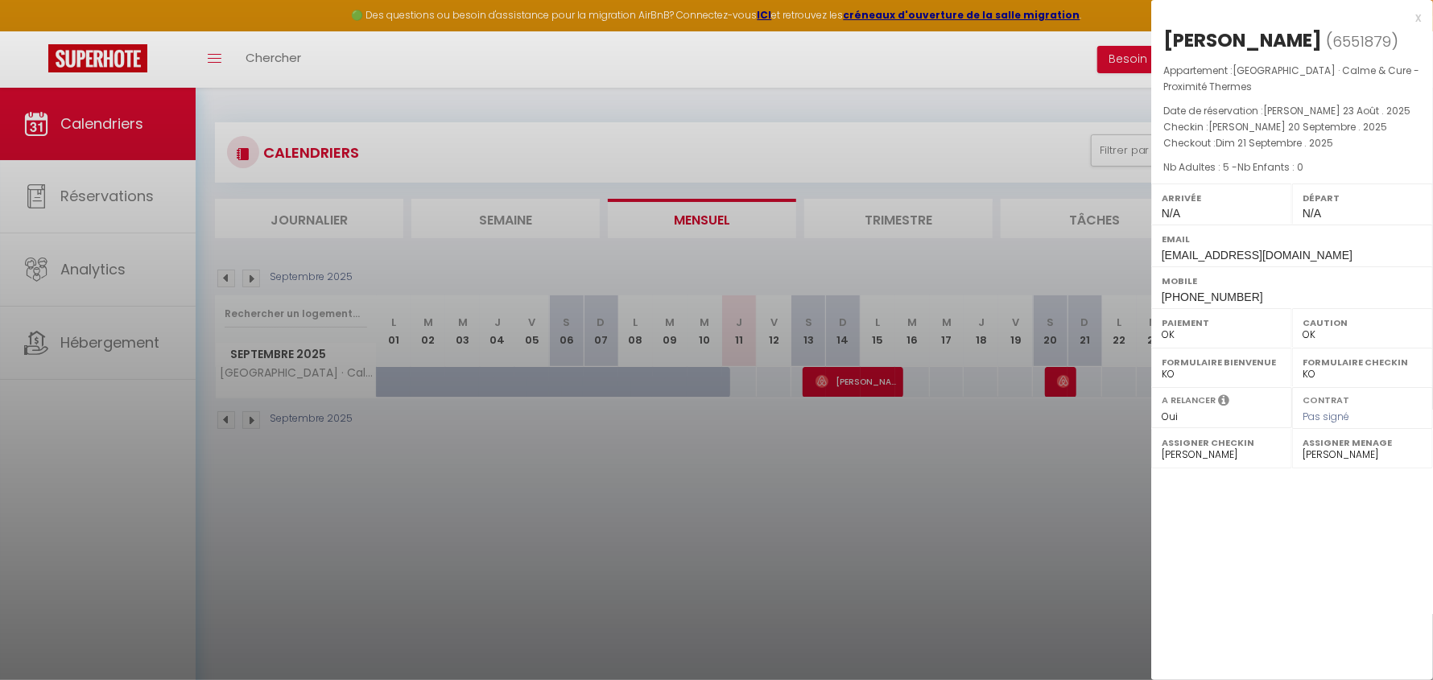
click at [1055, 465] on div at bounding box center [716, 340] width 1433 height 680
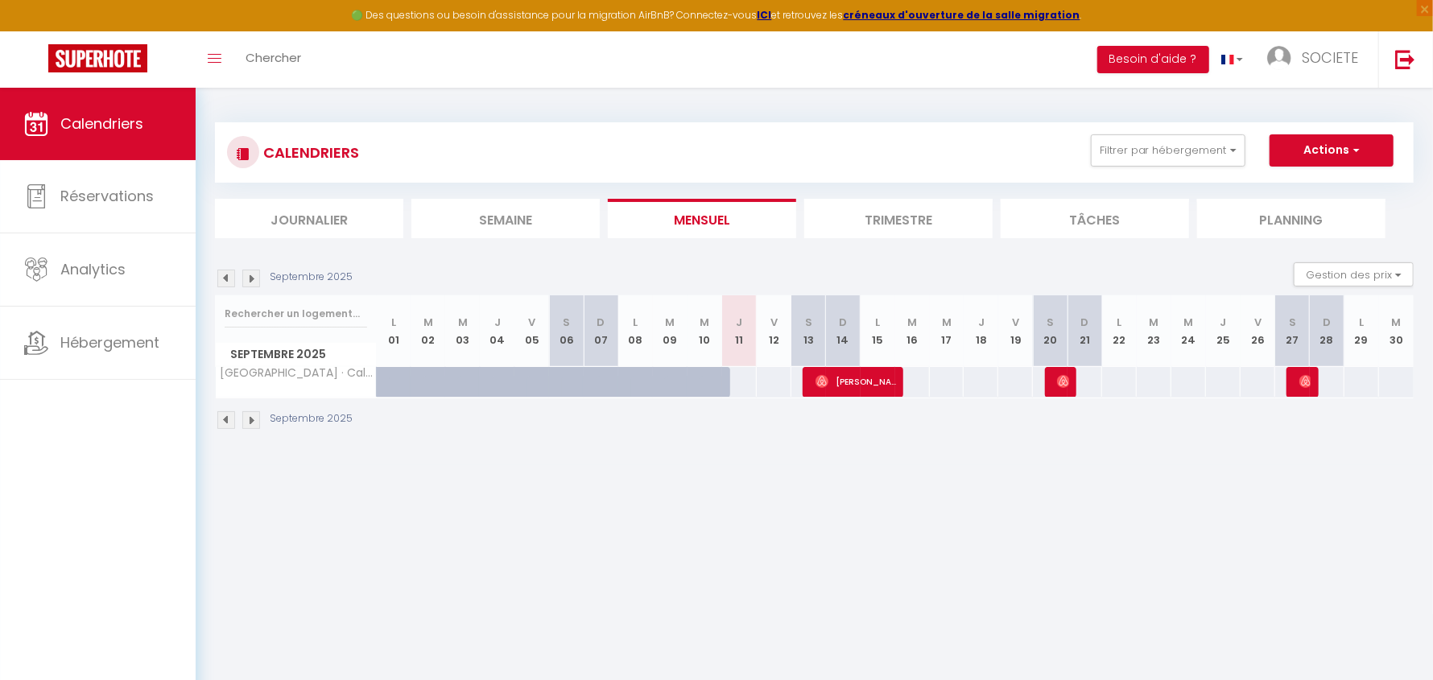
click at [1311, 377] on div at bounding box center [1301, 382] width 35 height 31
click at [1304, 382] on img at bounding box center [1305, 381] width 13 height 13
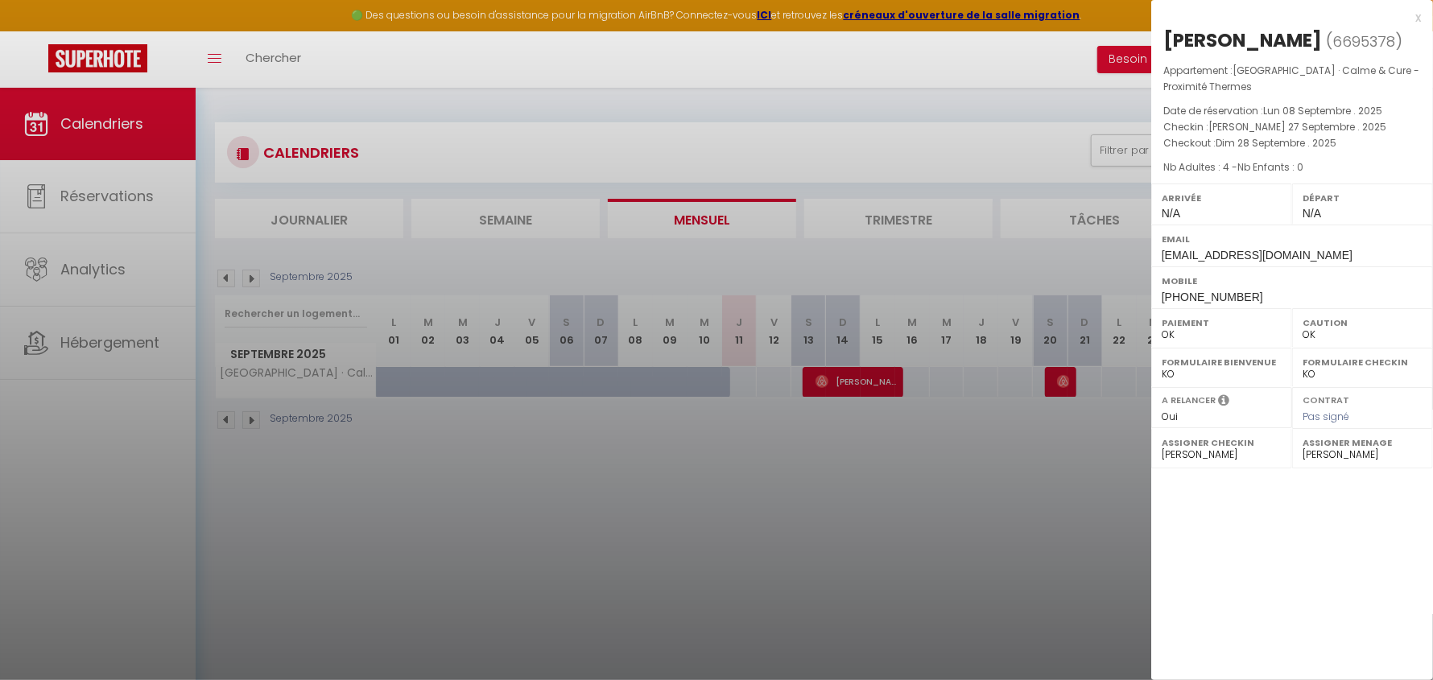
click at [1081, 489] on div at bounding box center [716, 340] width 1433 height 680
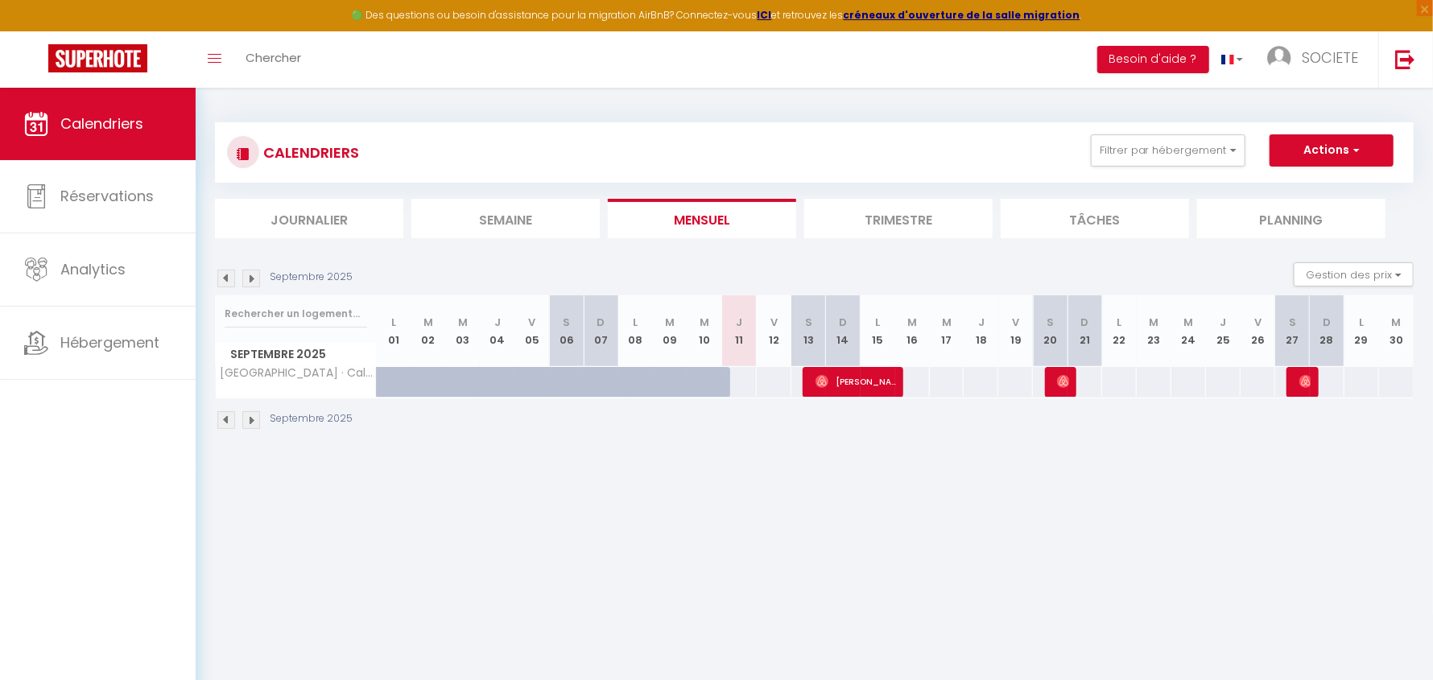
click at [227, 276] on img at bounding box center [226, 279] width 18 height 18
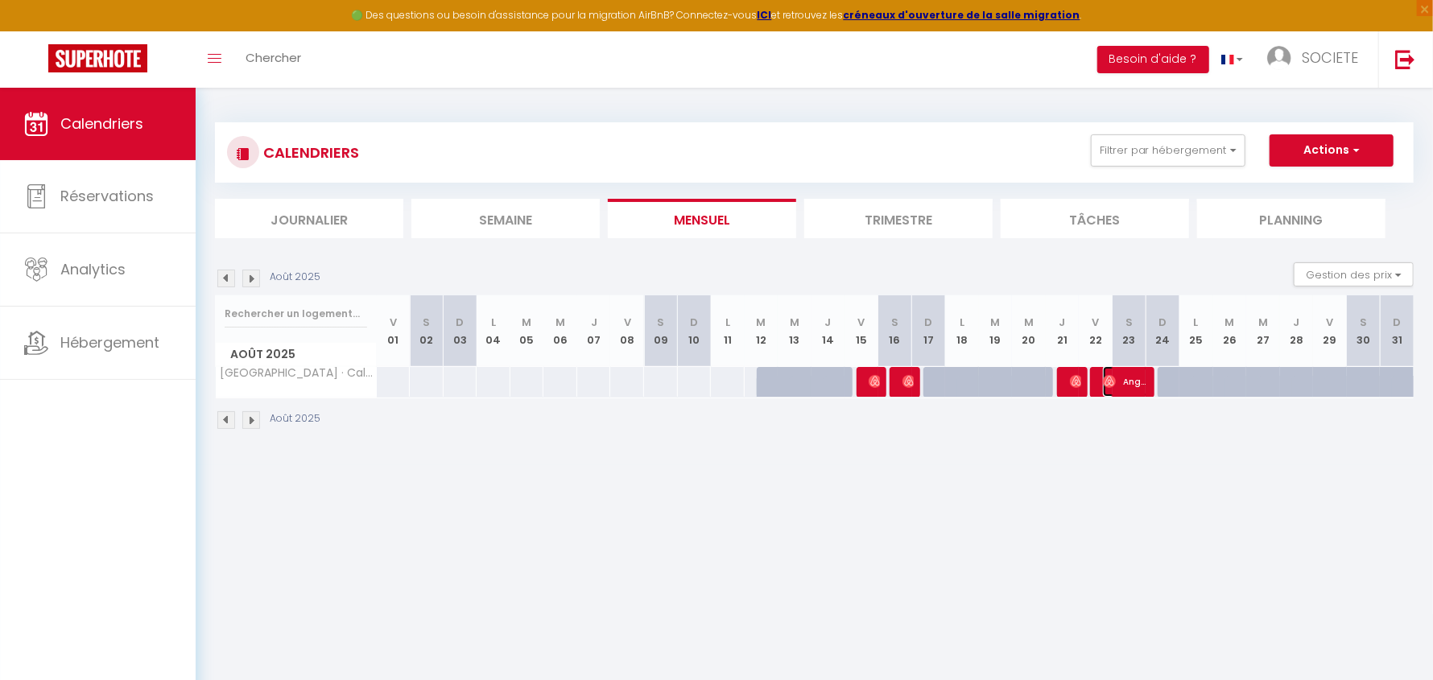
click at [1134, 383] on span "Ange-Pierre Bonelli" at bounding box center [1125, 381] width 45 height 31
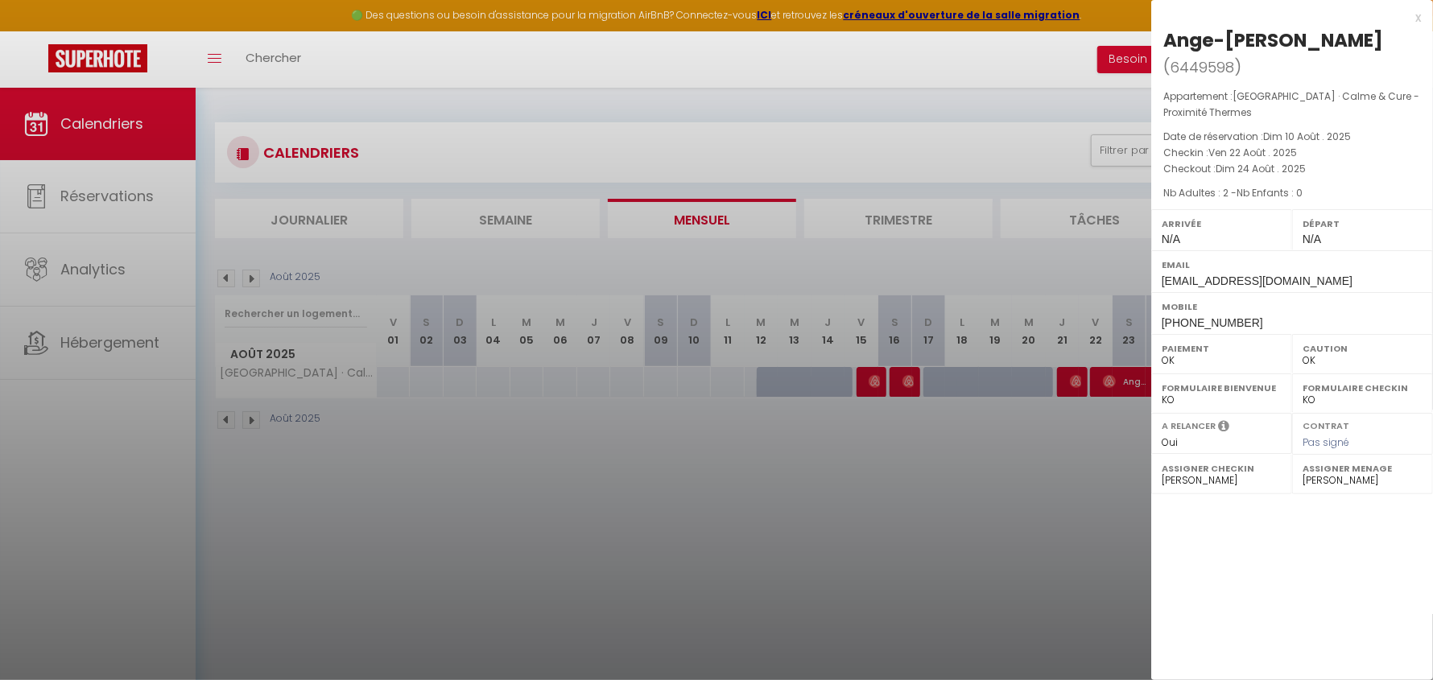
click at [975, 419] on div at bounding box center [716, 340] width 1433 height 680
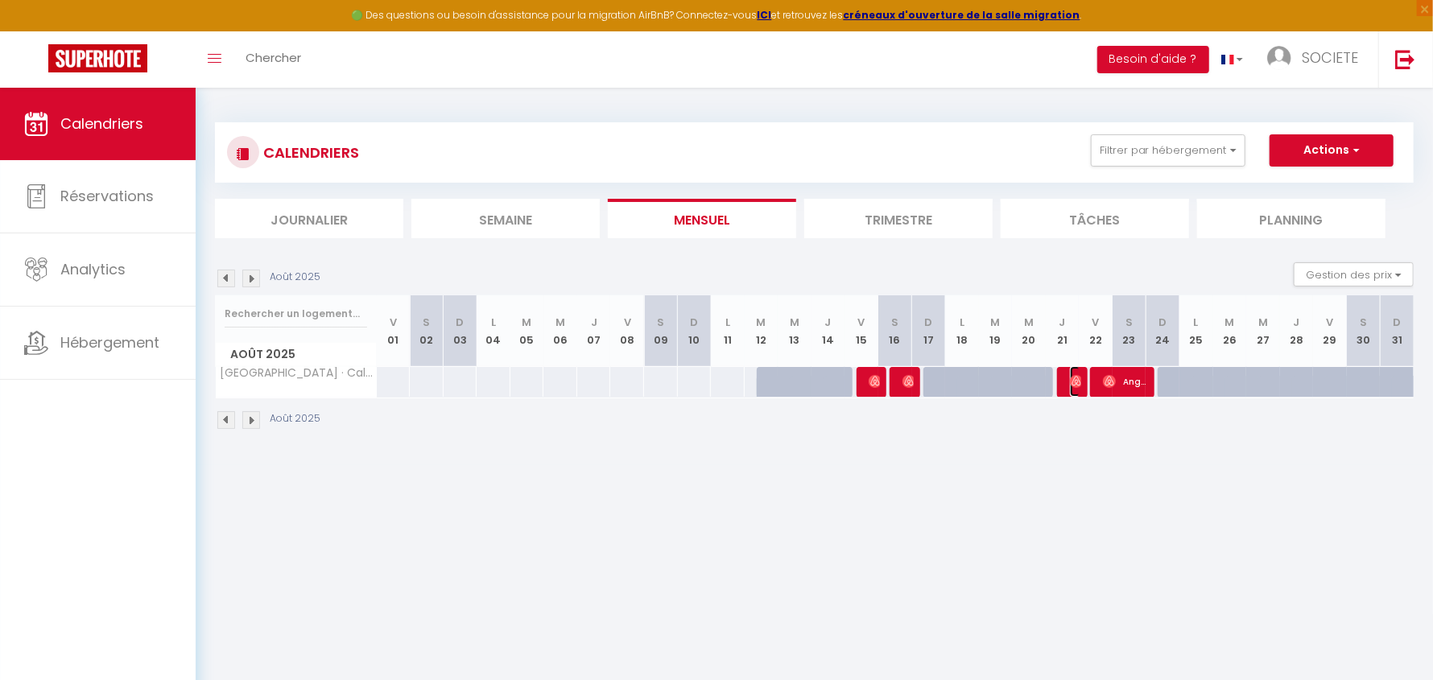
click at [1079, 375] on img at bounding box center [1076, 381] width 13 height 13
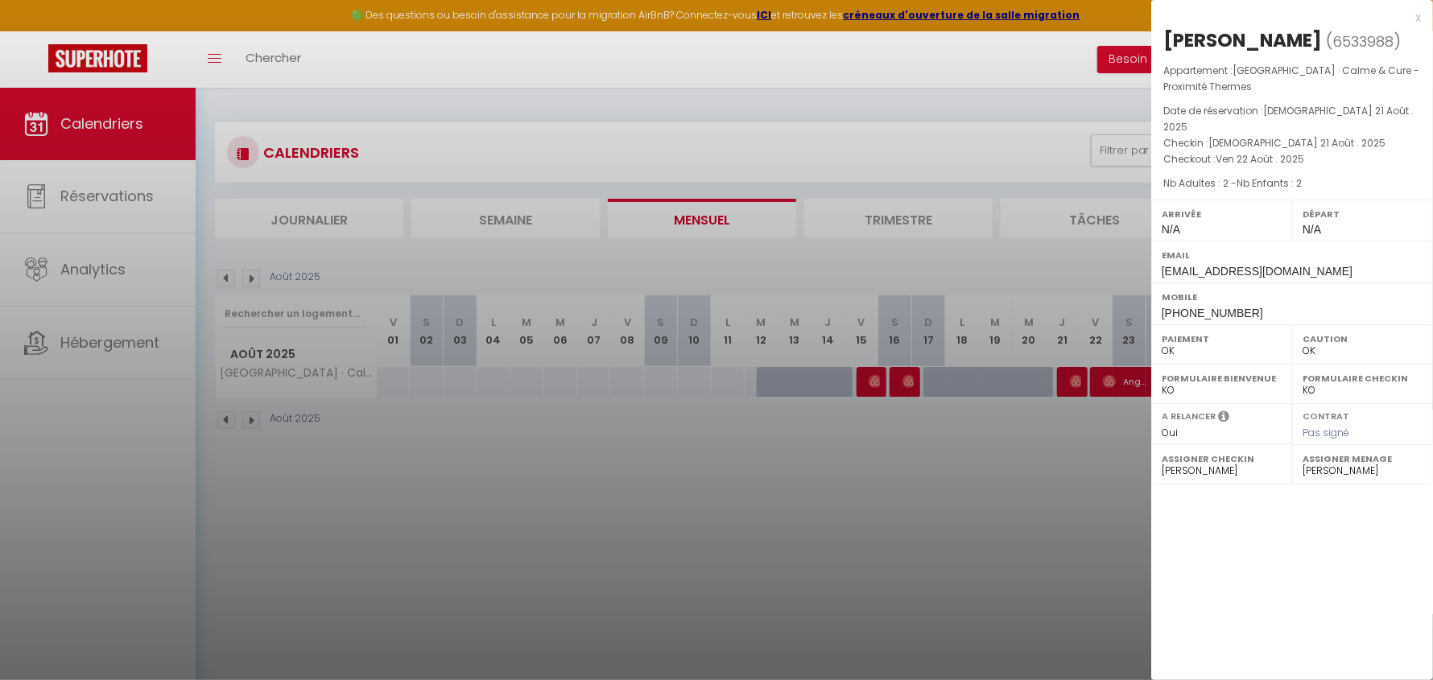
drag, startPoint x: 997, startPoint y: 427, endPoint x: 903, endPoint y: 375, distance: 106.7
click at [993, 427] on div at bounding box center [716, 340] width 1433 height 680
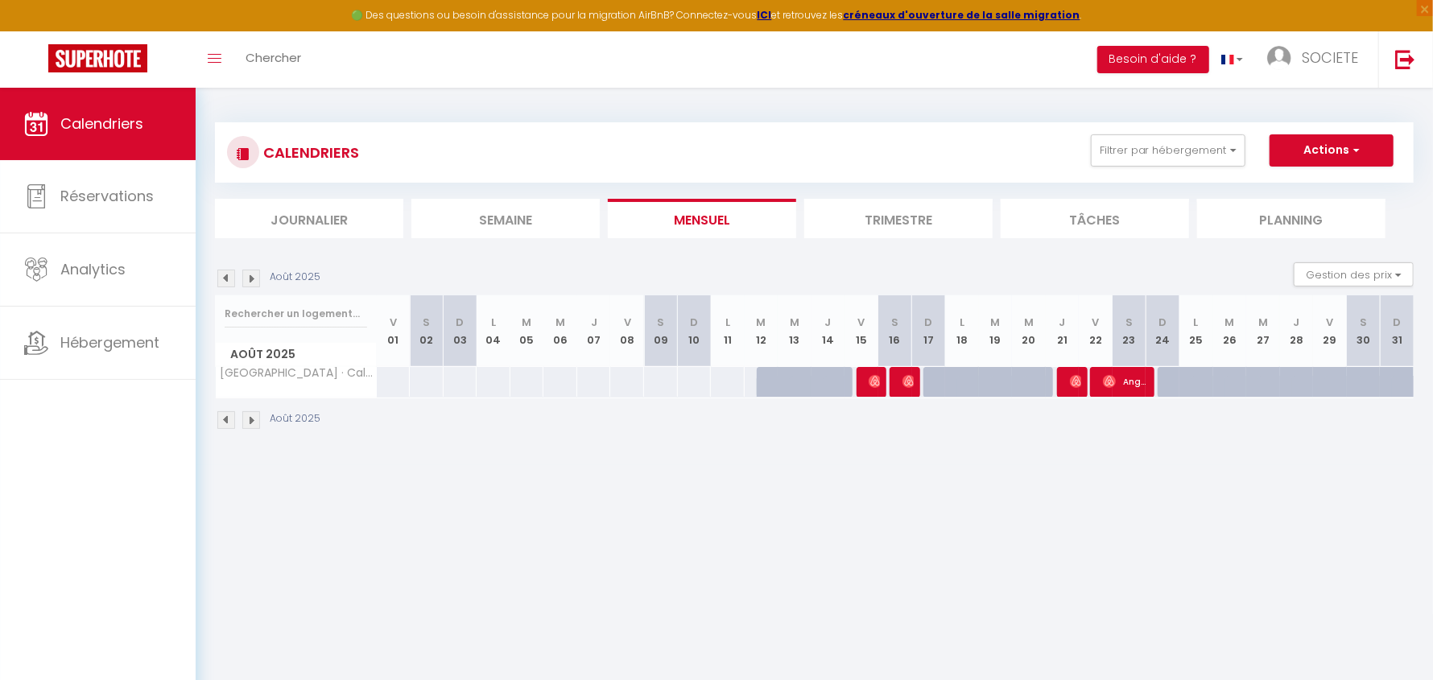
click at [898, 372] on body "🟢 Des questions ou besoin d'assistance pour la migration AirBnB? Connectez-vous…" at bounding box center [716, 428] width 1433 height 680
click at [259, 274] on img at bounding box center [251, 279] width 18 height 18
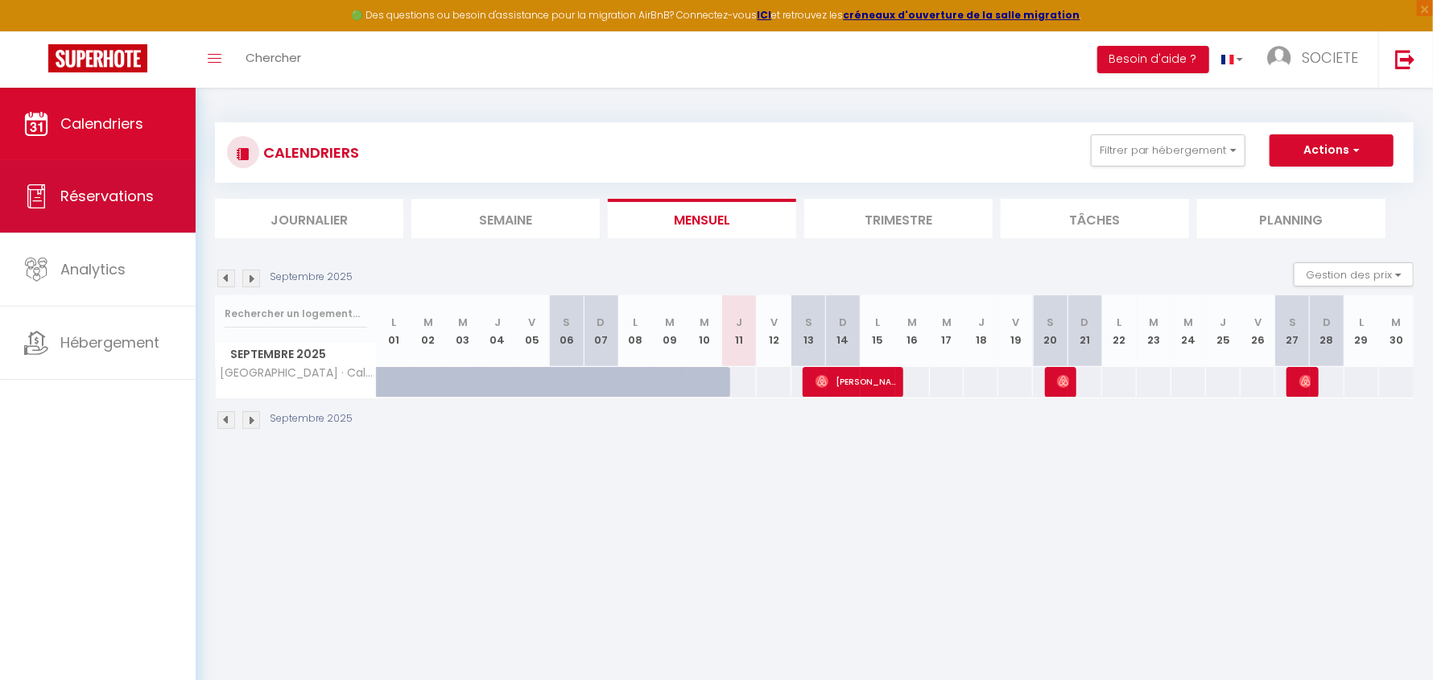
click at [114, 189] on span "Réservations" at bounding box center [106, 196] width 93 height 20
select select "not_cancelled"
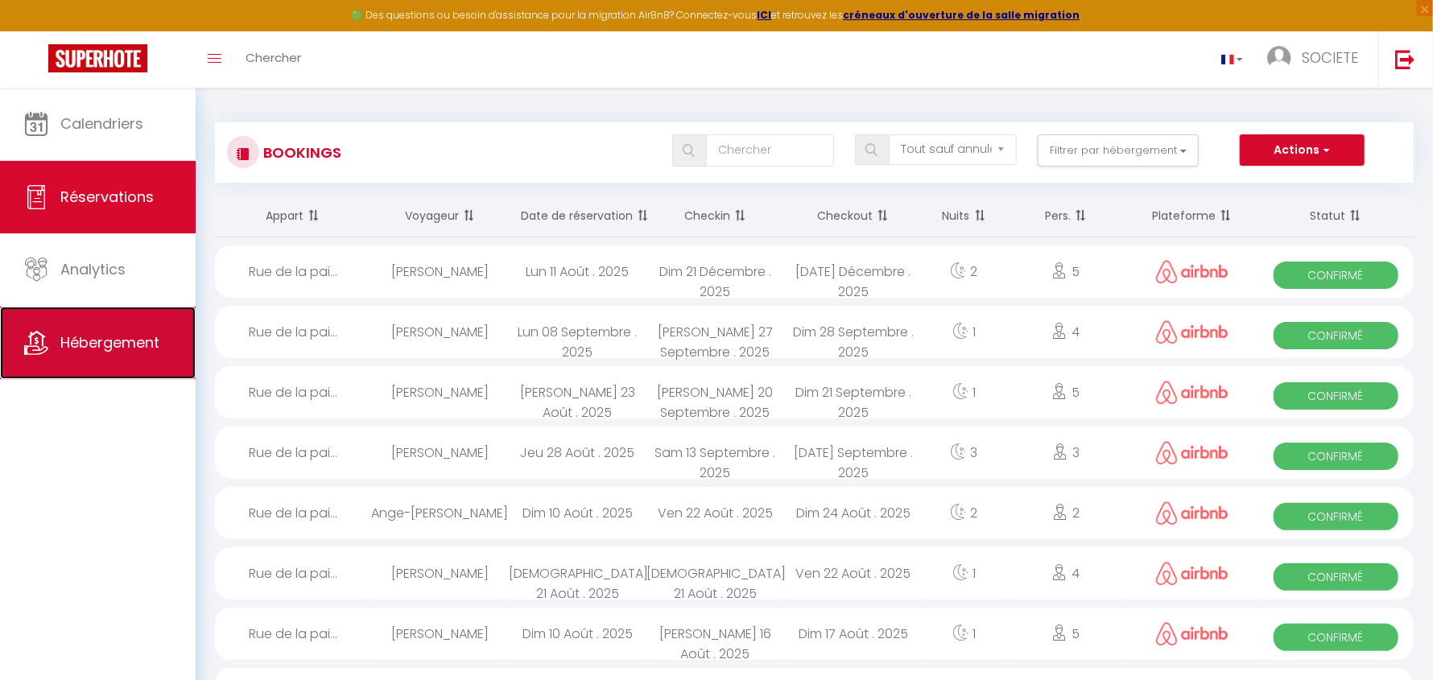
click at [103, 328] on link "Hébergement" at bounding box center [98, 343] width 196 height 72
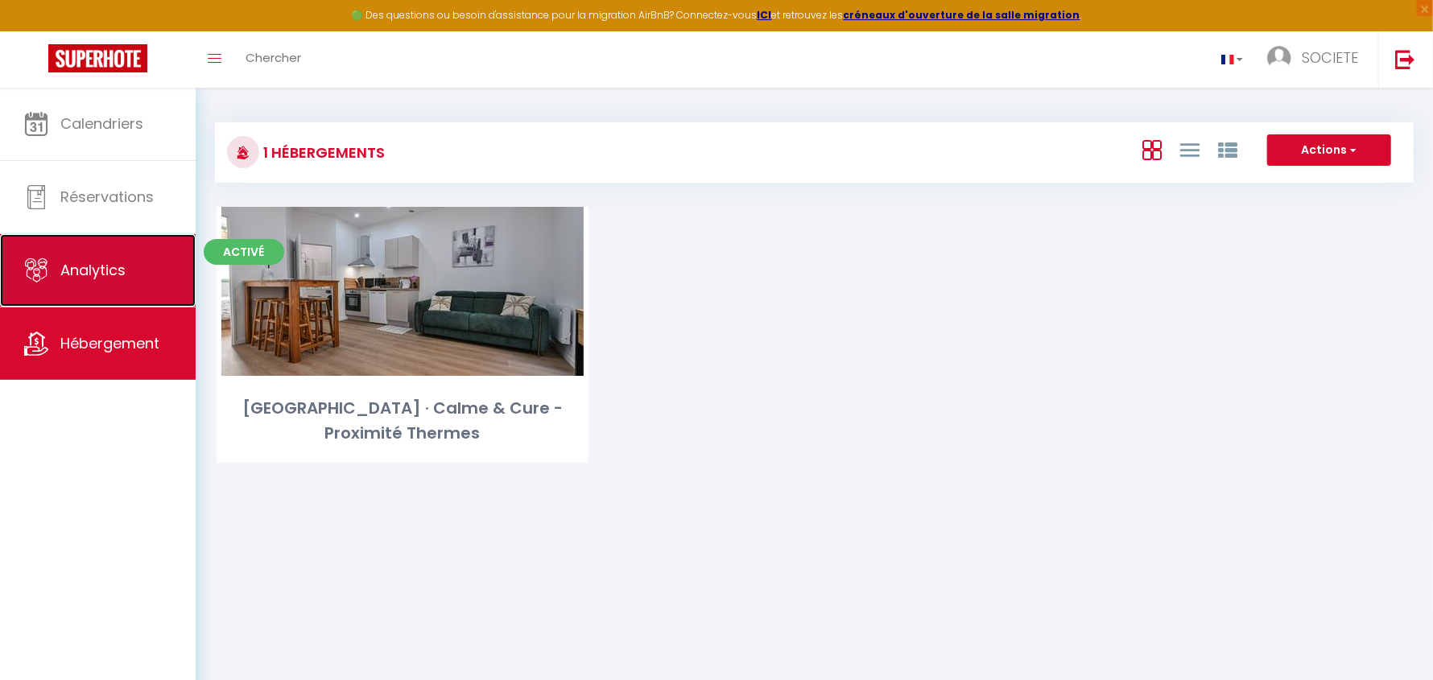
click at [84, 272] on span "Analytics" at bounding box center [92, 270] width 65 height 20
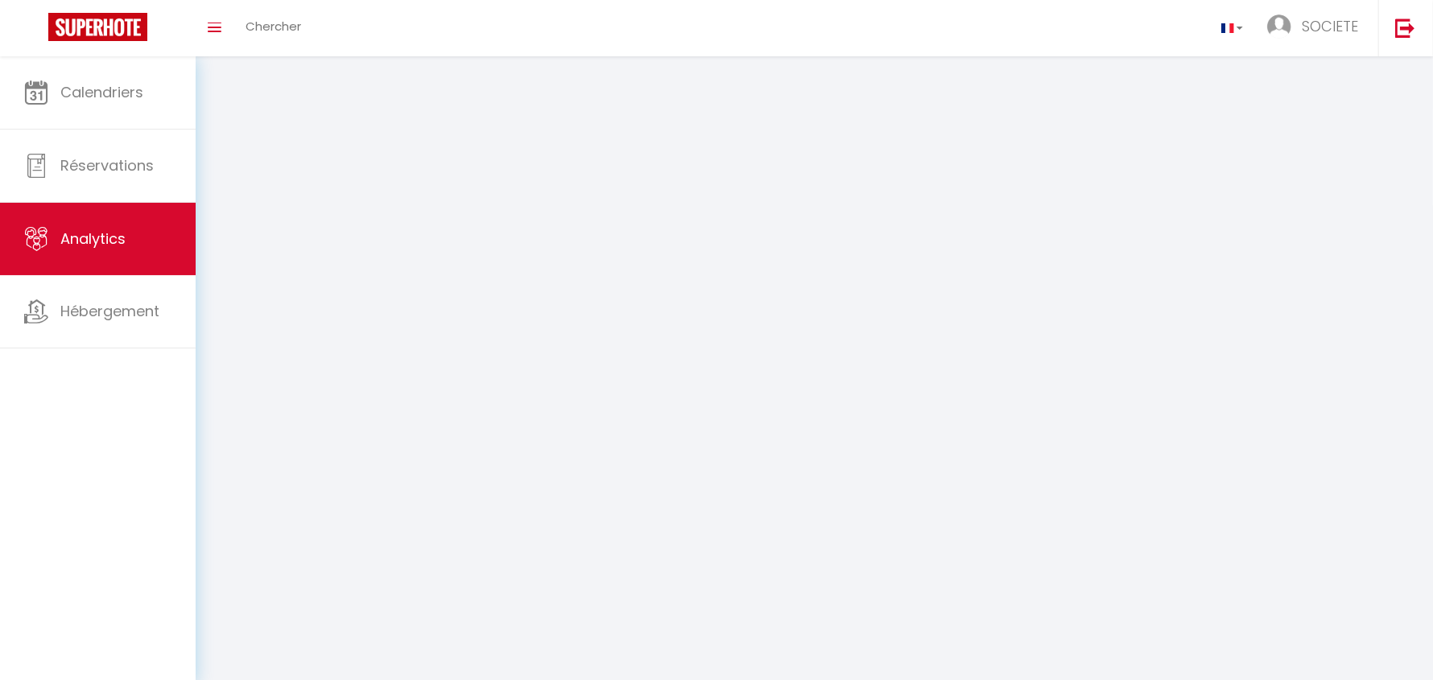
select select "2025"
select select "9"
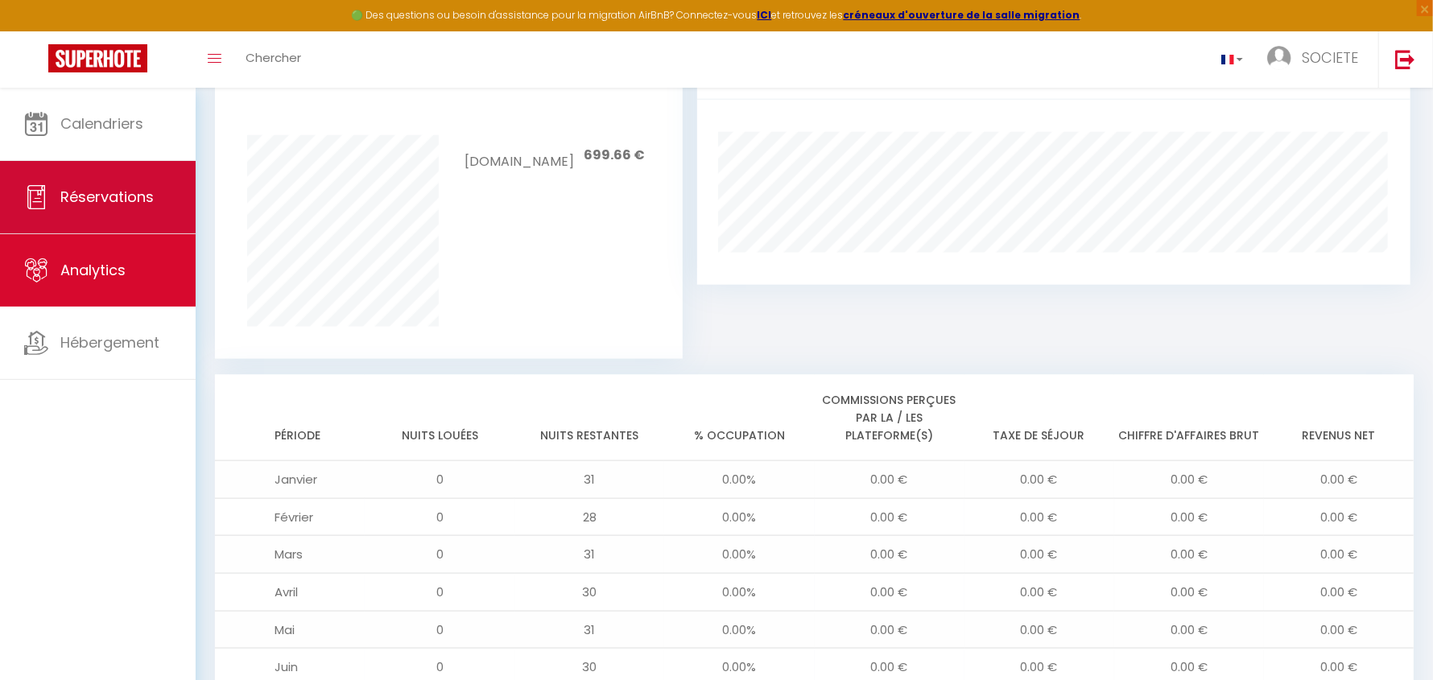
scroll to position [952, 0]
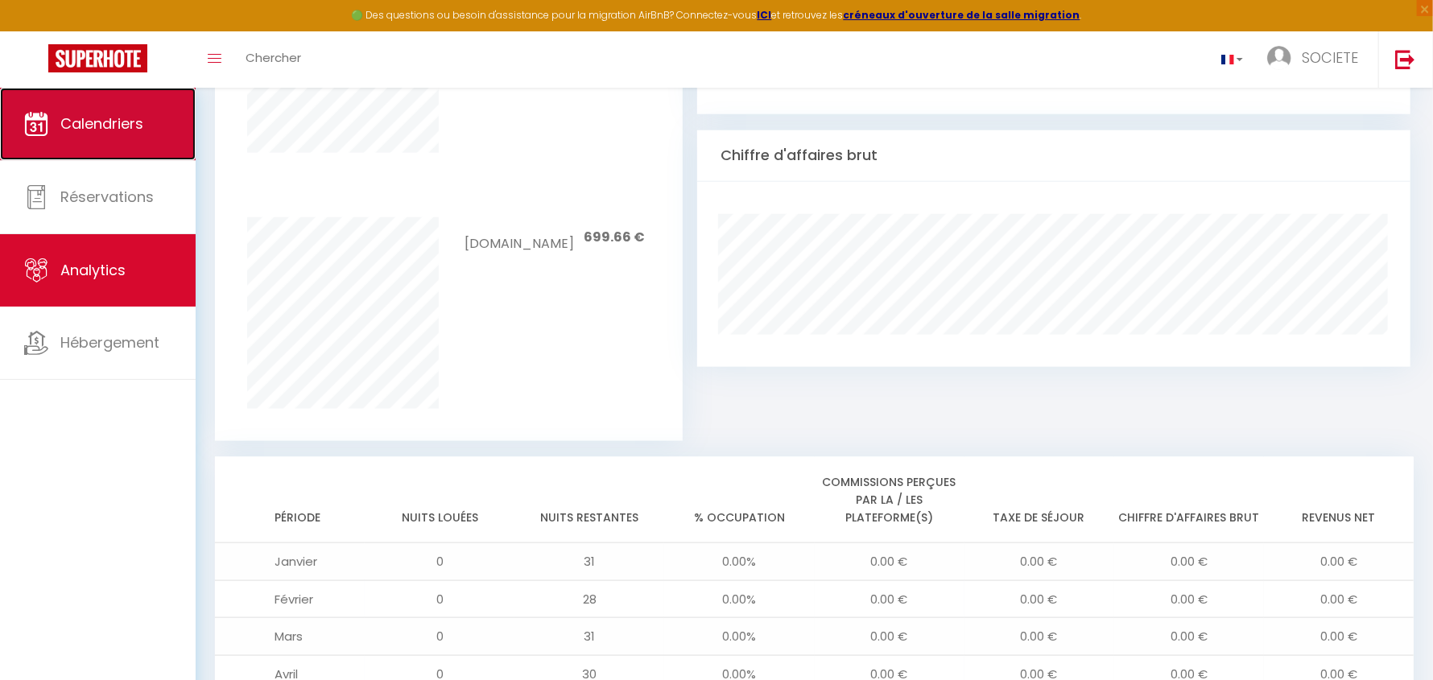
click at [114, 138] on link "Calendriers" at bounding box center [98, 124] width 196 height 72
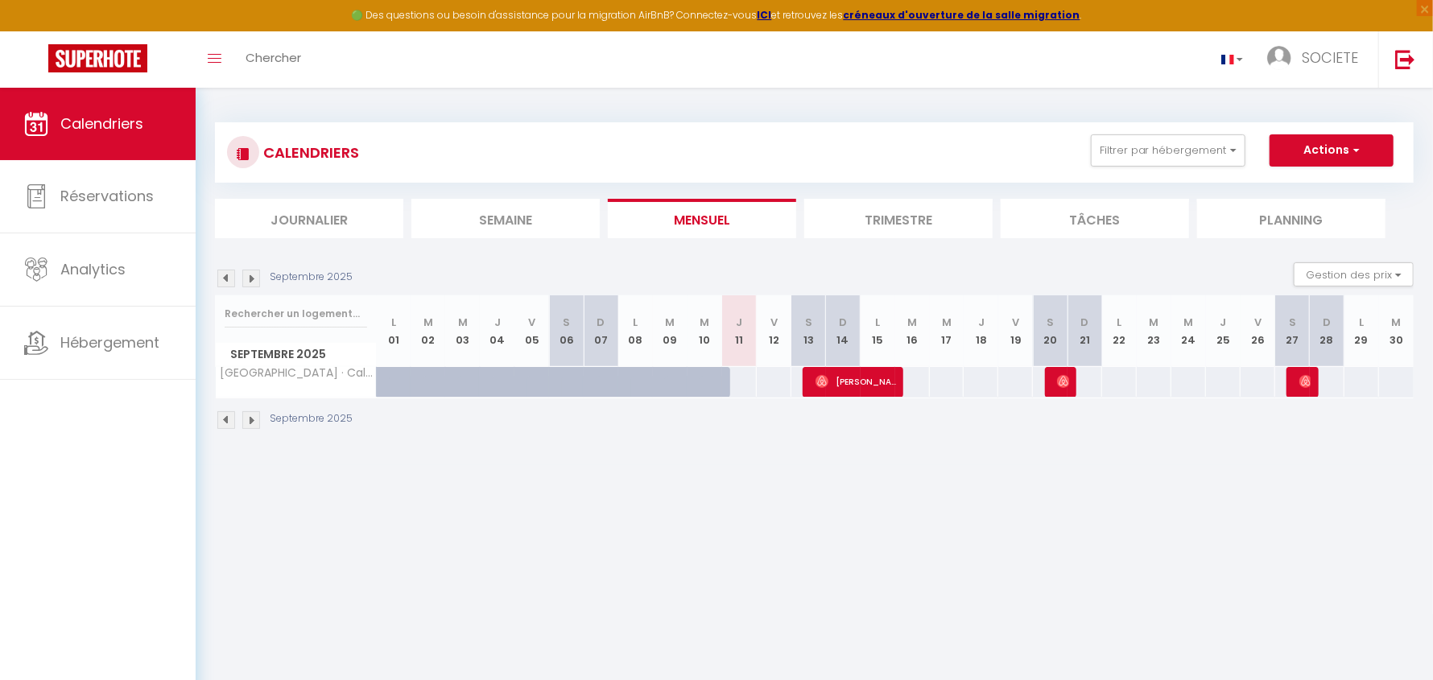
click at [218, 275] on img at bounding box center [226, 279] width 18 height 18
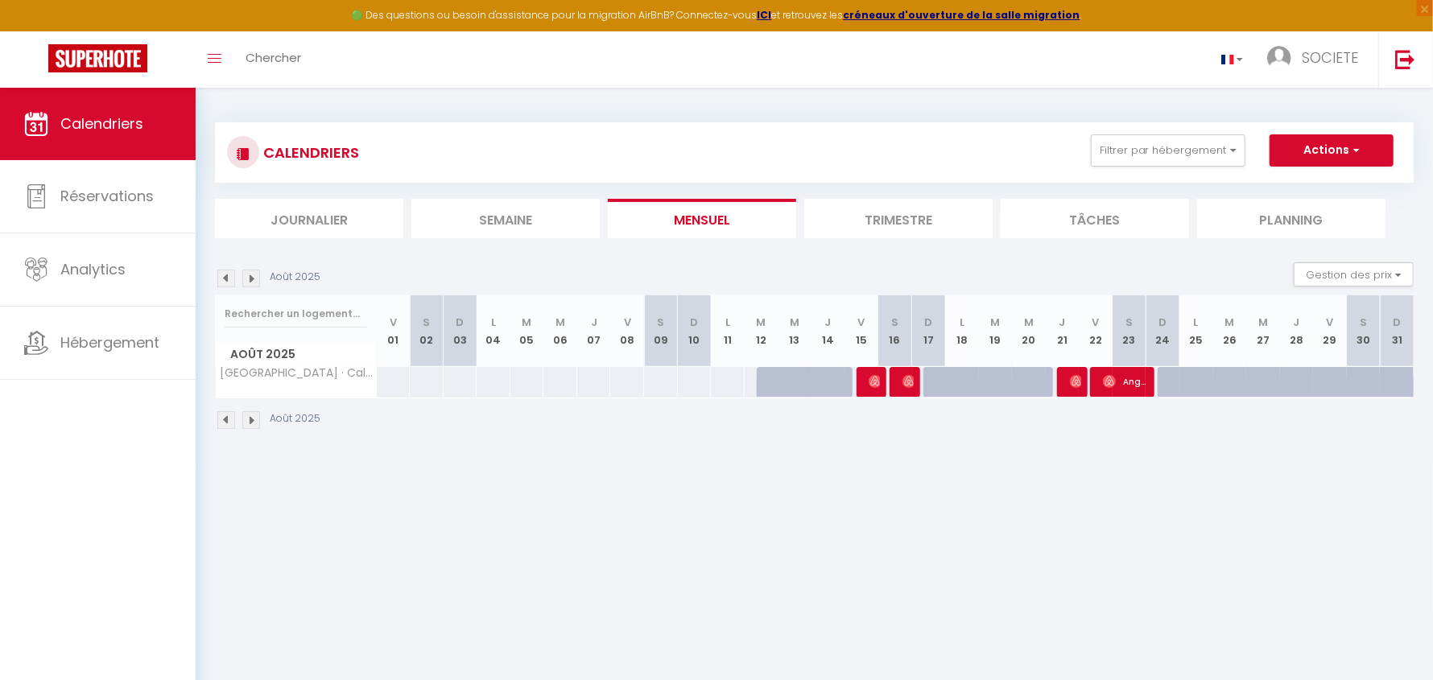
click at [258, 273] on img at bounding box center [251, 279] width 18 height 18
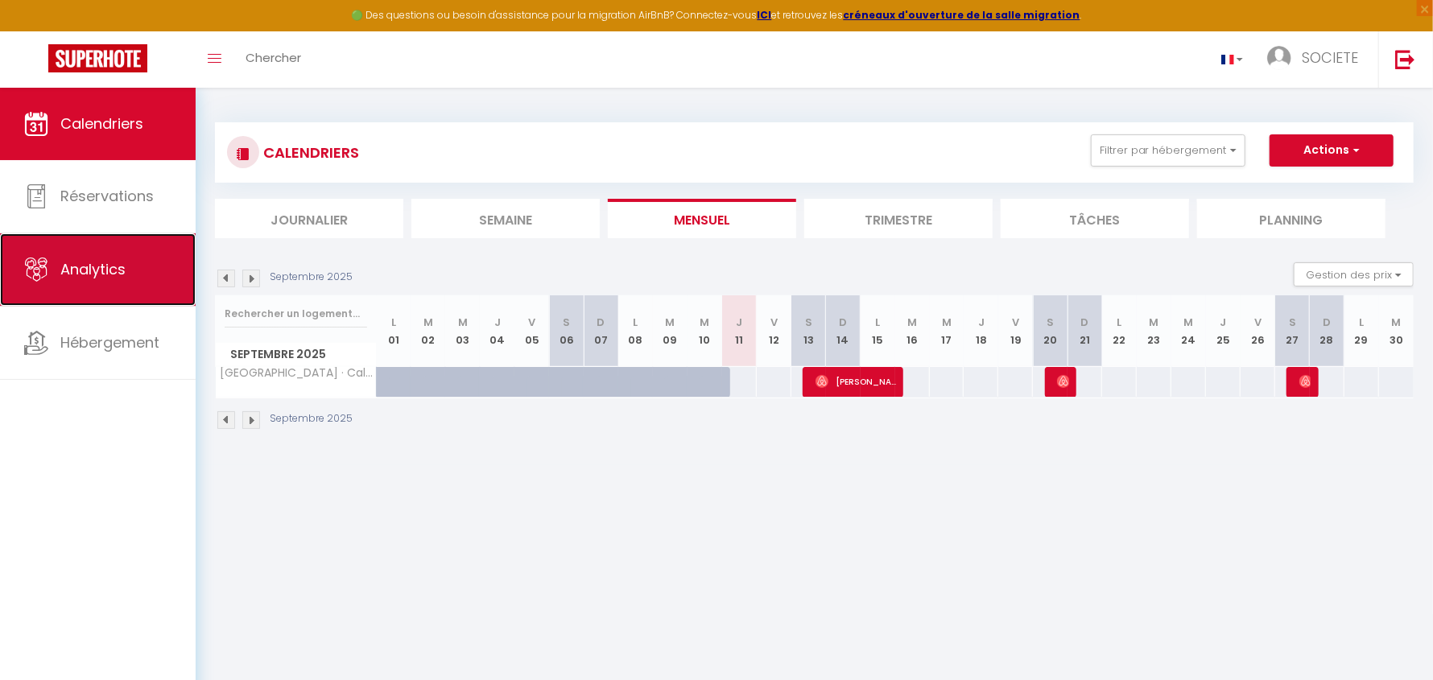
click at [66, 276] on span "Analytics" at bounding box center [92, 269] width 65 height 20
select select "2025"
select select "9"
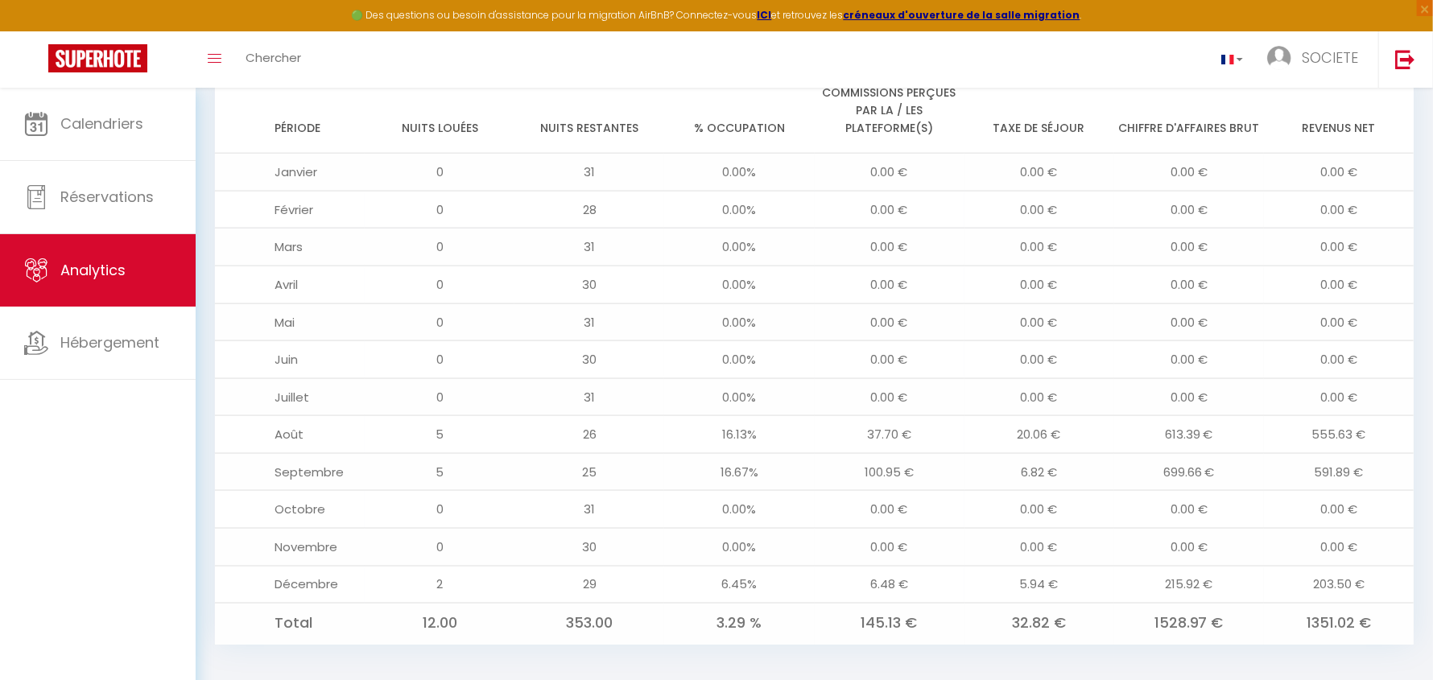
scroll to position [1354, 0]
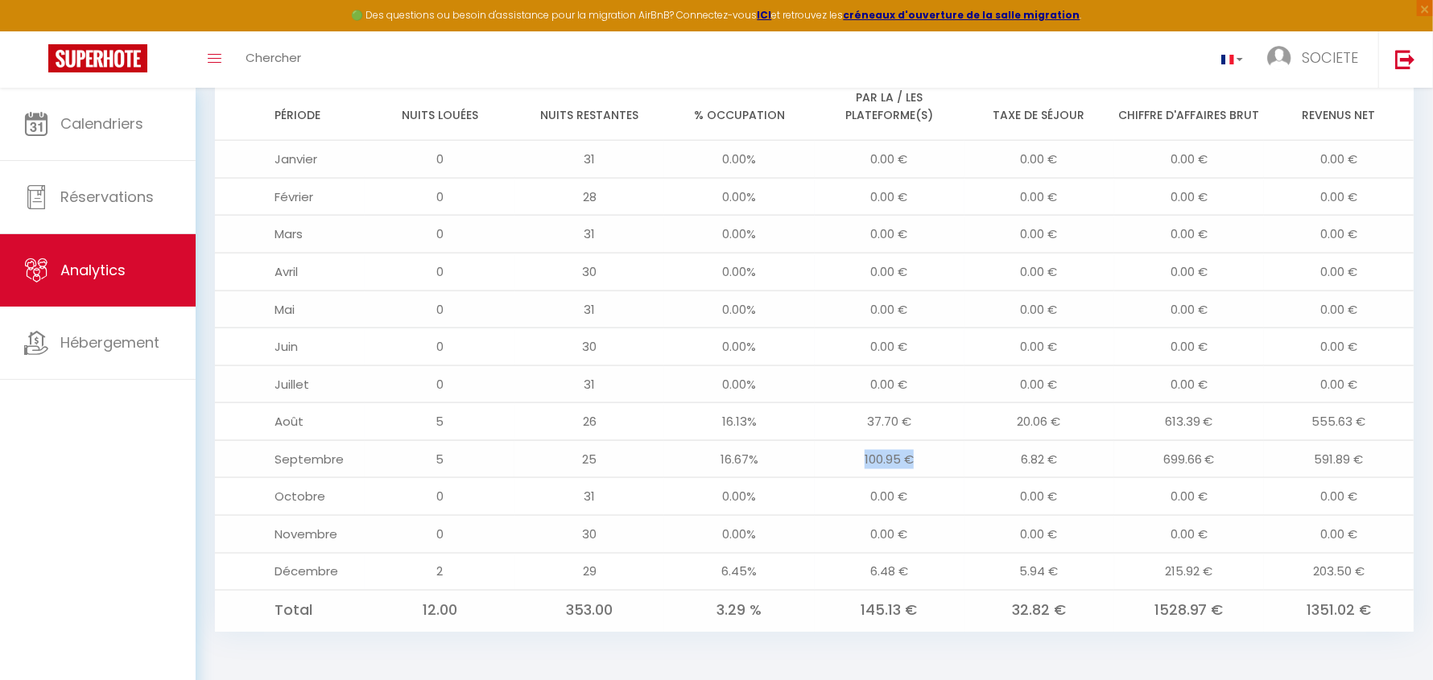
drag, startPoint x: 915, startPoint y: 460, endPoint x: 862, endPoint y: 465, distance: 52.6
click at [862, 465] on td "100.95 €" at bounding box center [890, 459] width 150 height 38
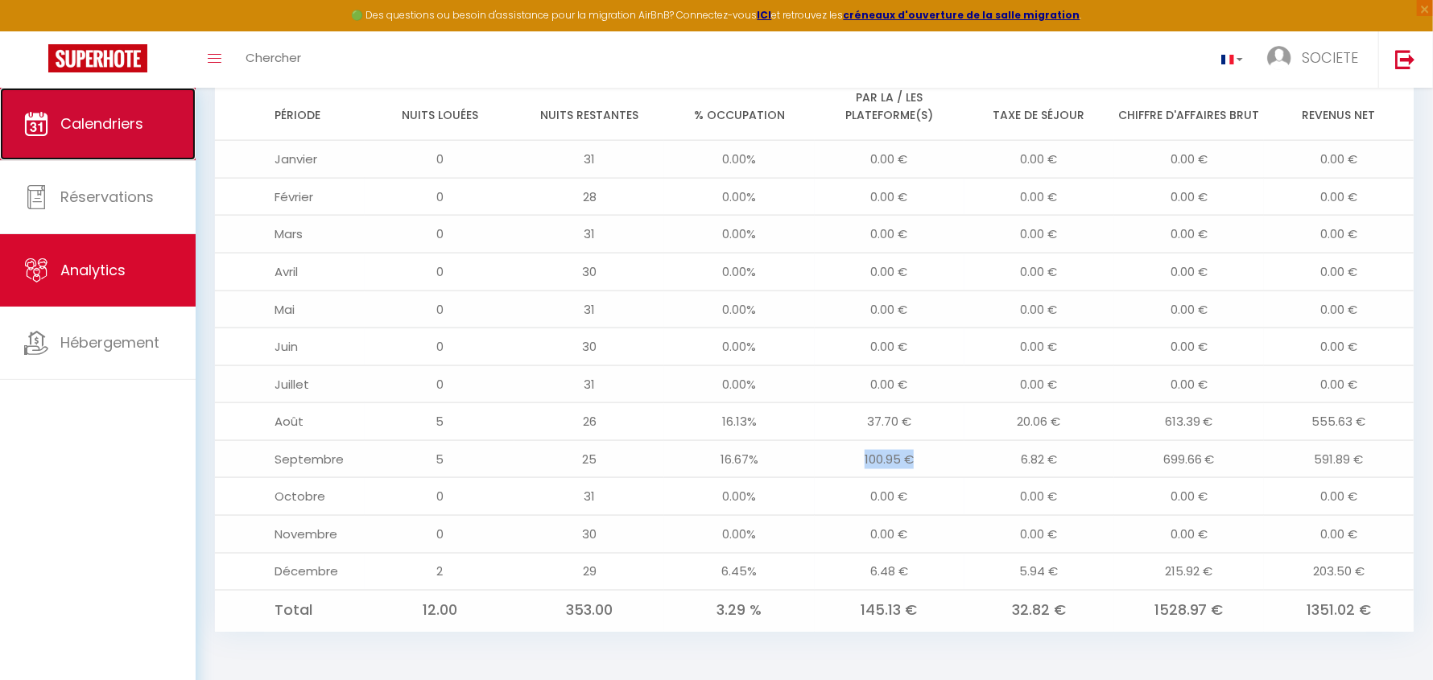
click at [100, 123] on span "Calendriers" at bounding box center [101, 124] width 83 height 20
